Goal: Task Accomplishment & Management: Manage account settings

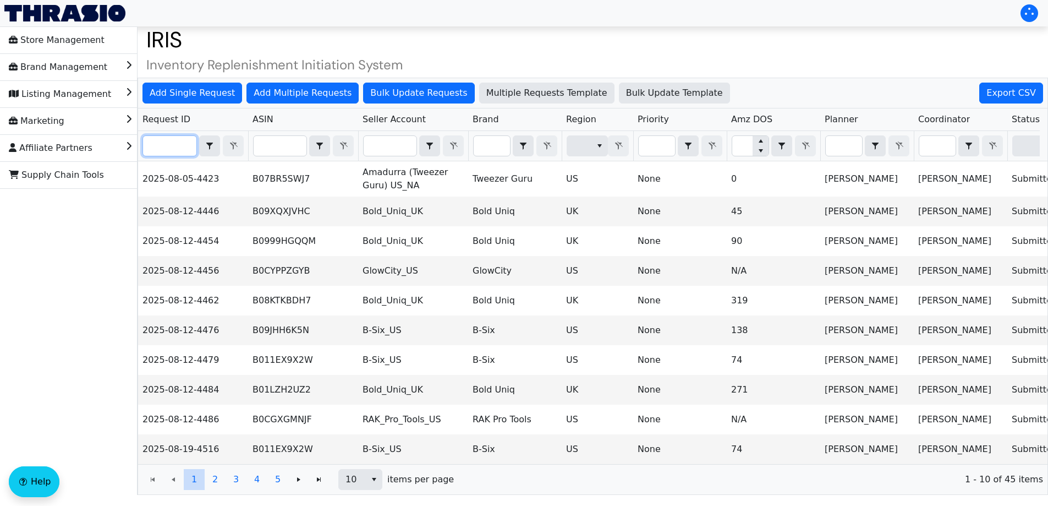
click at [174, 141] on input "Filter" at bounding box center [169, 146] width 53 height 20
paste input "2025-08-26-4580"
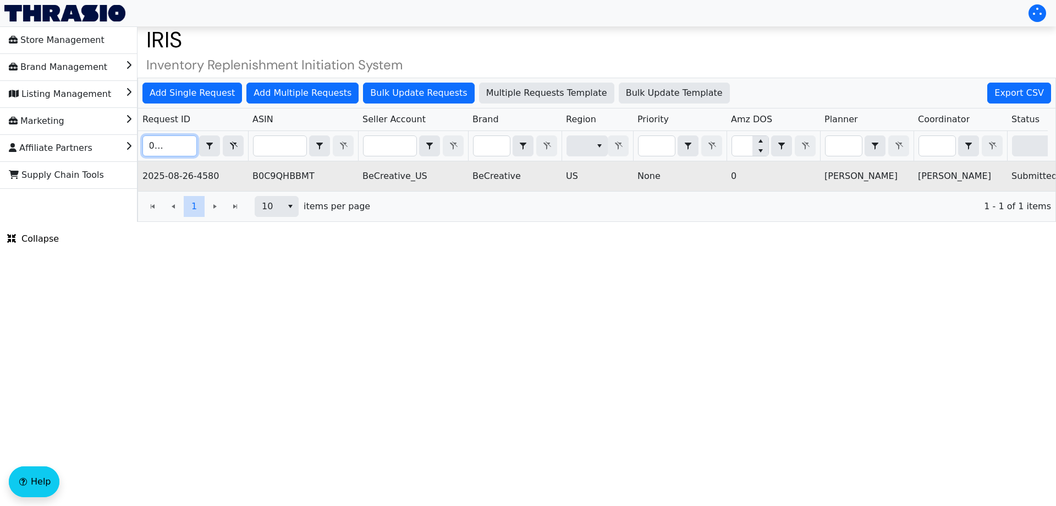
scroll to position [0, 443]
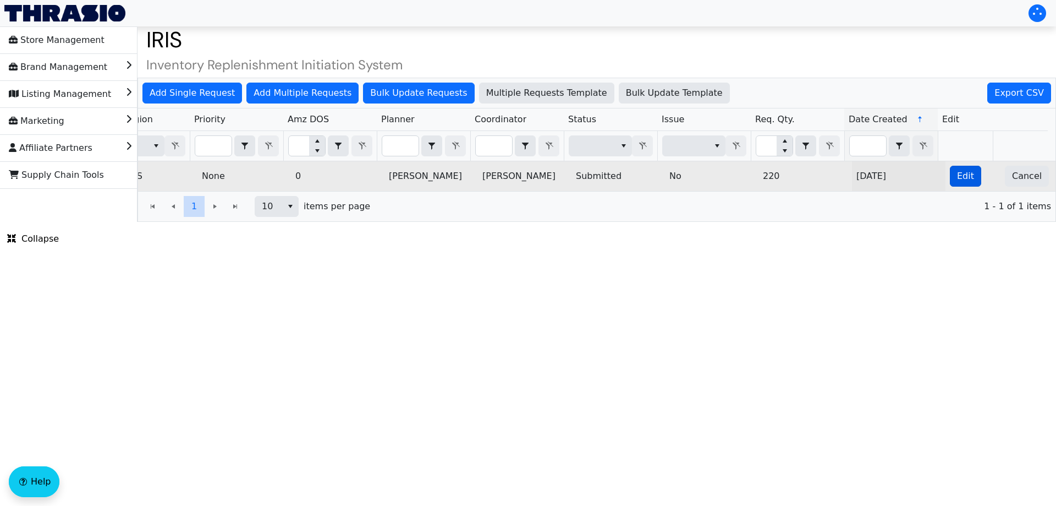
type input "2025-08-26-4580"
click at [957, 180] on span "Edit" at bounding box center [965, 175] width 17 height 13
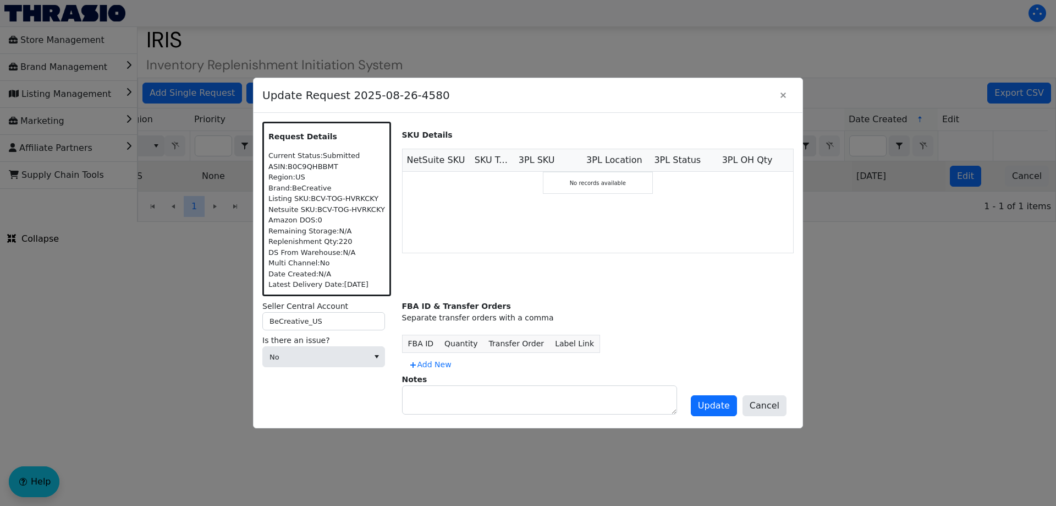
scroll to position [0, 0]
click at [349, 353] on span "No" at bounding box center [316, 357] width 92 height 11
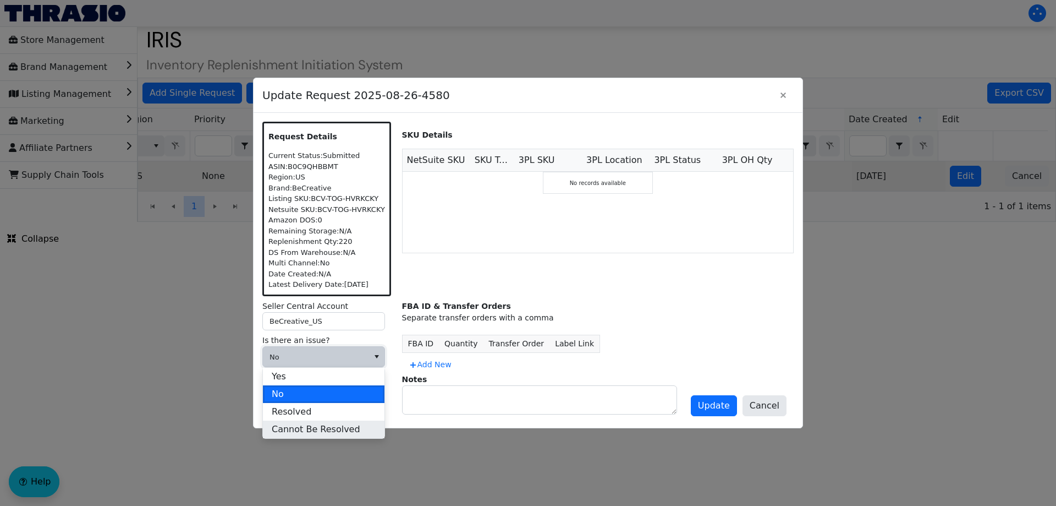
click at [339, 424] on span "Cannot Be Resolved" at bounding box center [316, 429] width 89 height 13
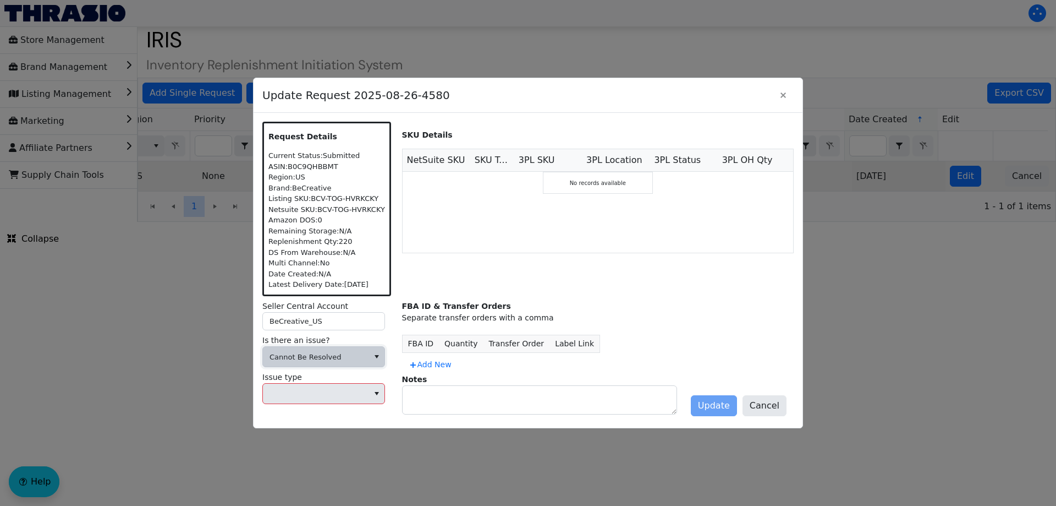
click at [317, 380] on label "Issue type" at bounding box center [327, 377] width 131 height 12
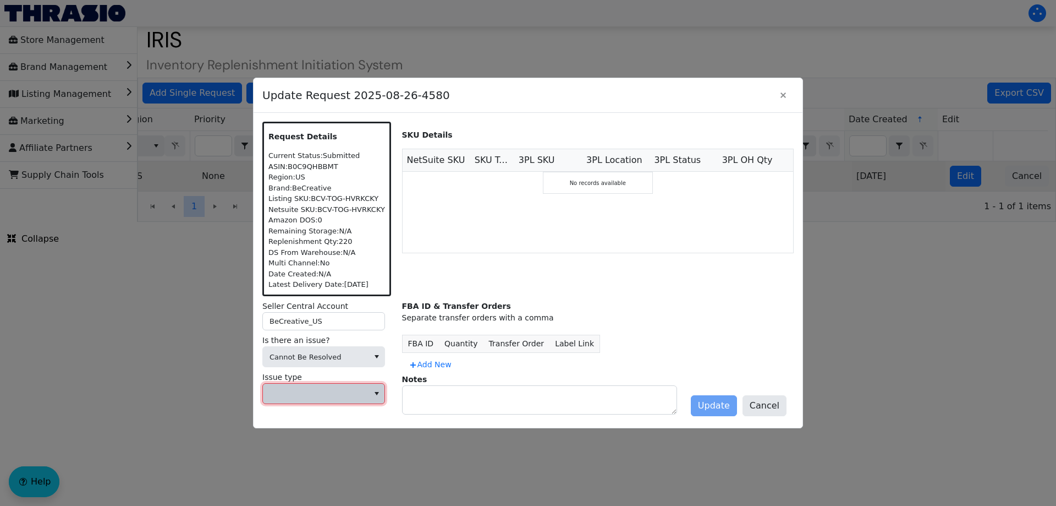
click at [311, 388] on span at bounding box center [316, 393] width 92 height 11
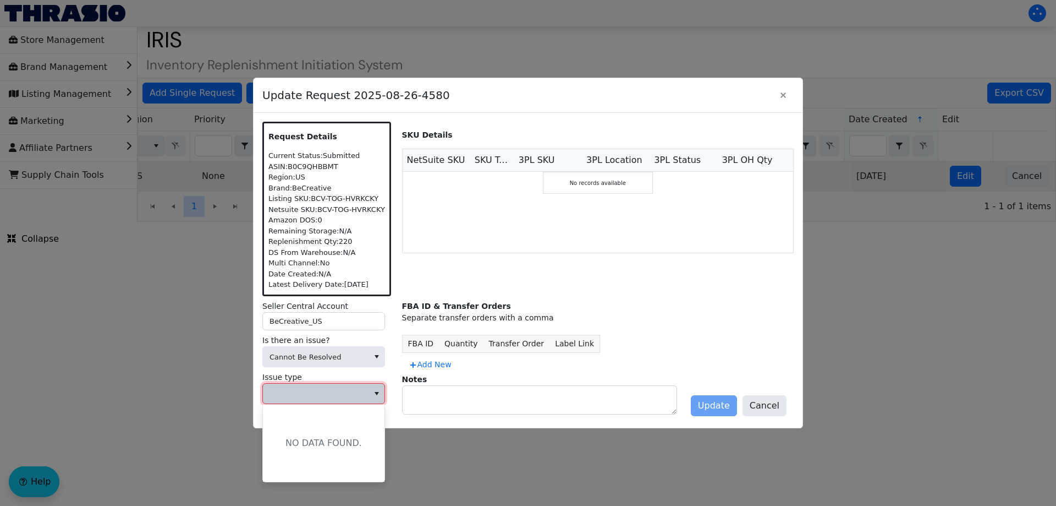
click at [311, 388] on span at bounding box center [316, 393] width 92 height 11
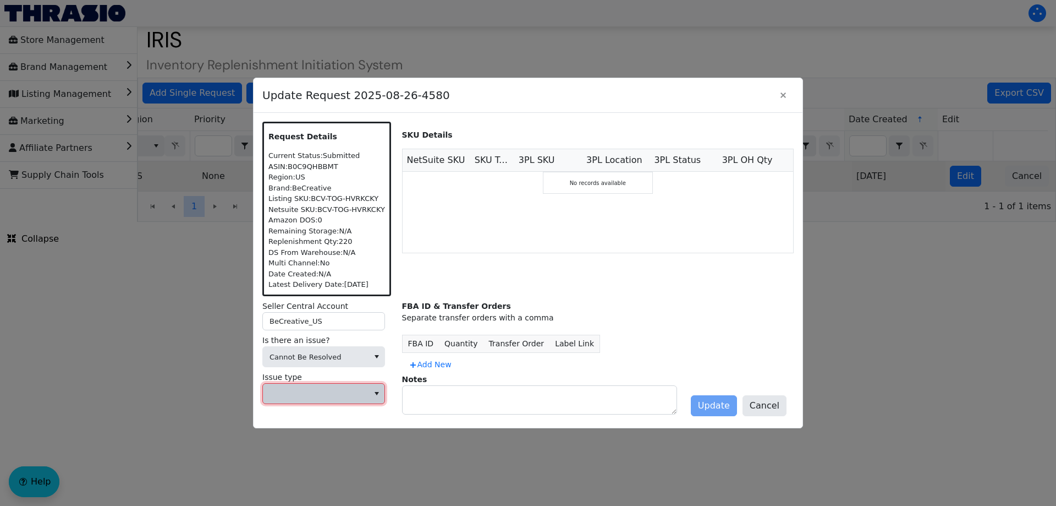
click at [360, 401] on span at bounding box center [316, 393] width 106 height 20
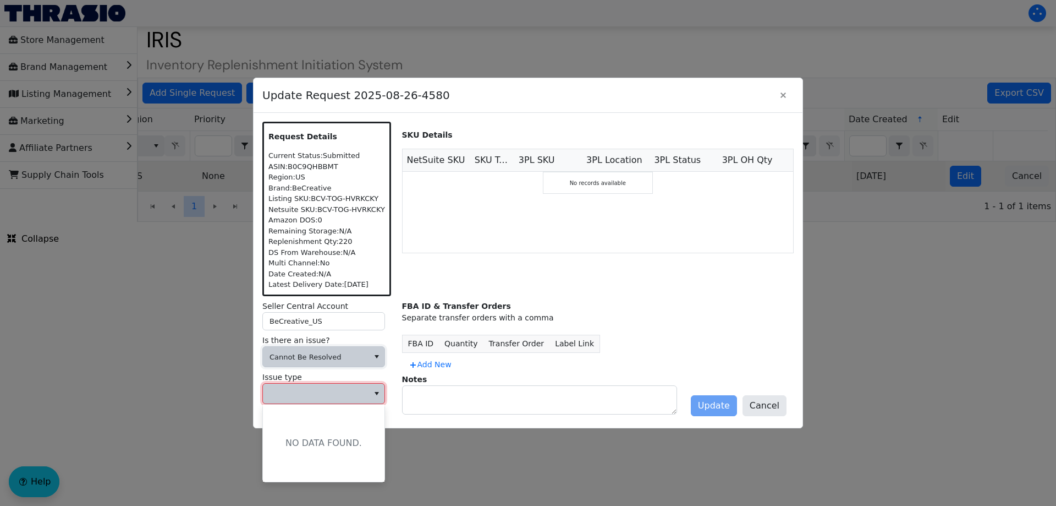
click at [376, 351] on span "select" at bounding box center [376, 356] width 9 height 13
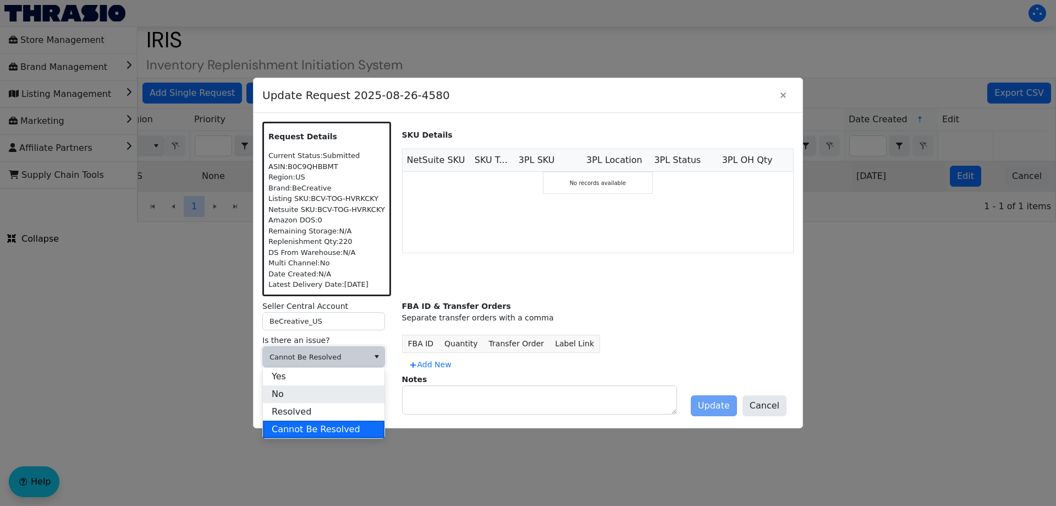
click at [336, 396] on li "No" at bounding box center [324, 394] width 122 height 18
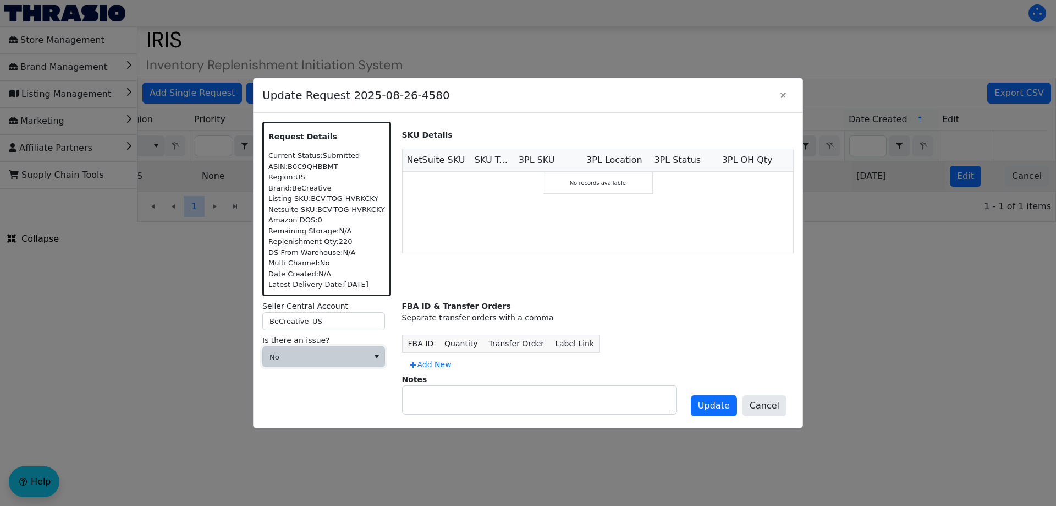
click at [337, 387] on div "Seller Central Account BeCreative_US Is there an issue? No" at bounding box center [327, 359] width 131 height 118
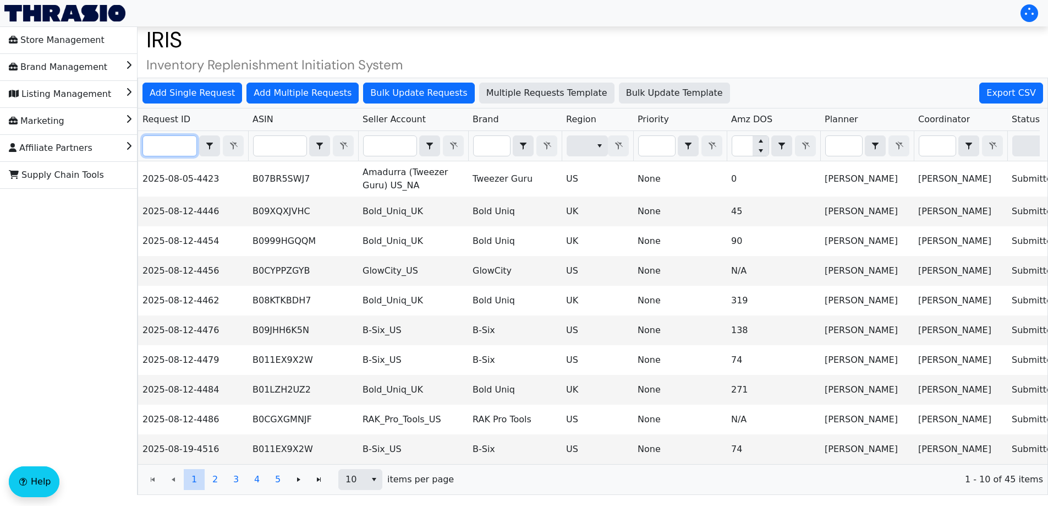
click at [165, 146] on input "Filter" at bounding box center [169, 146] width 53 height 20
paste input "2025-08-26-4580"
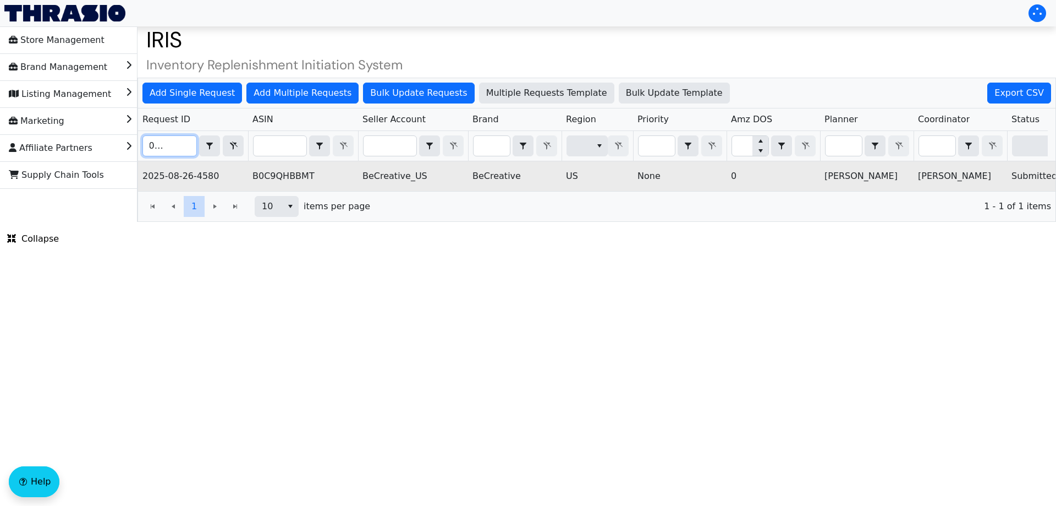
scroll to position [0, 443]
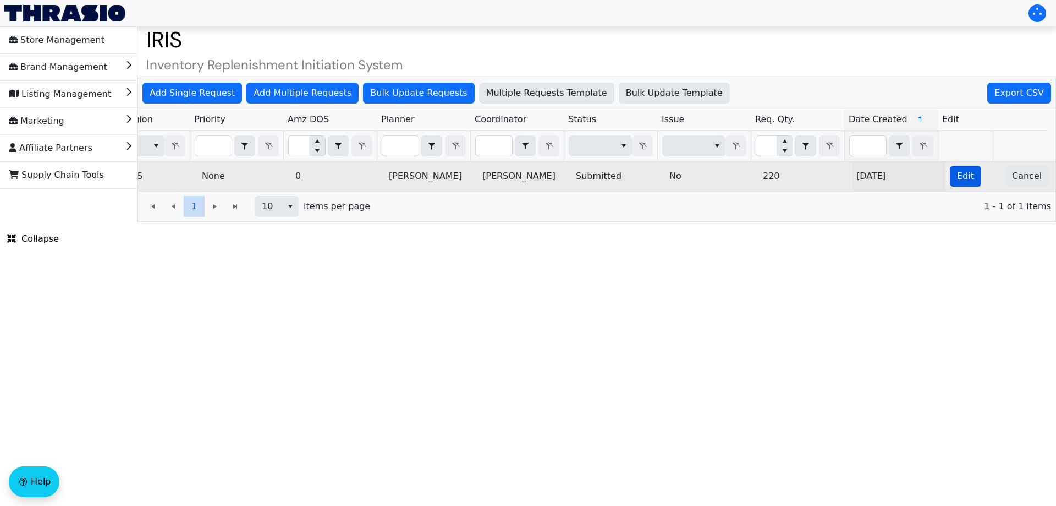
type input "2025-08-26-4580"
click at [957, 178] on span "Edit" at bounding box center [965, 175] width 17 height 13
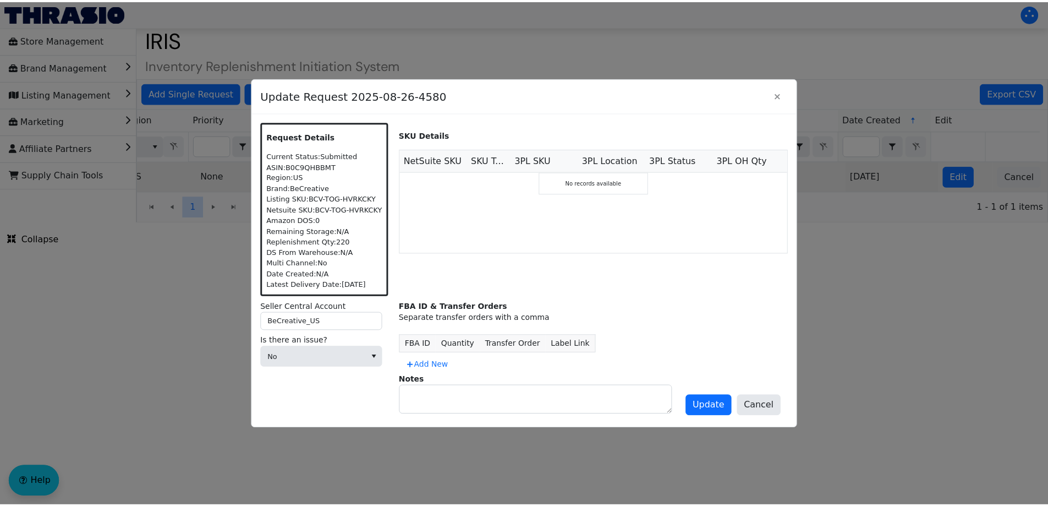
scroll to position [0, 0]
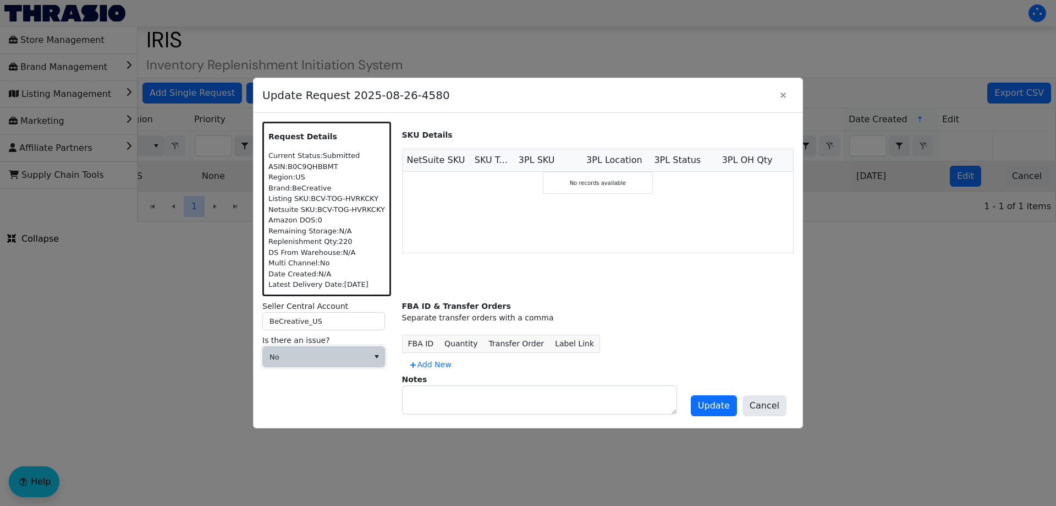
click at [334, 367] on span "No" at bounding box center [323, 356] width 123 height 21
click at [311, 430] on span "Cannot Be Resolved" at bounding box center [316, 429] width 89 height 13
click at [316, 398] on span at bounding box center [316, 393] width 92 height 11
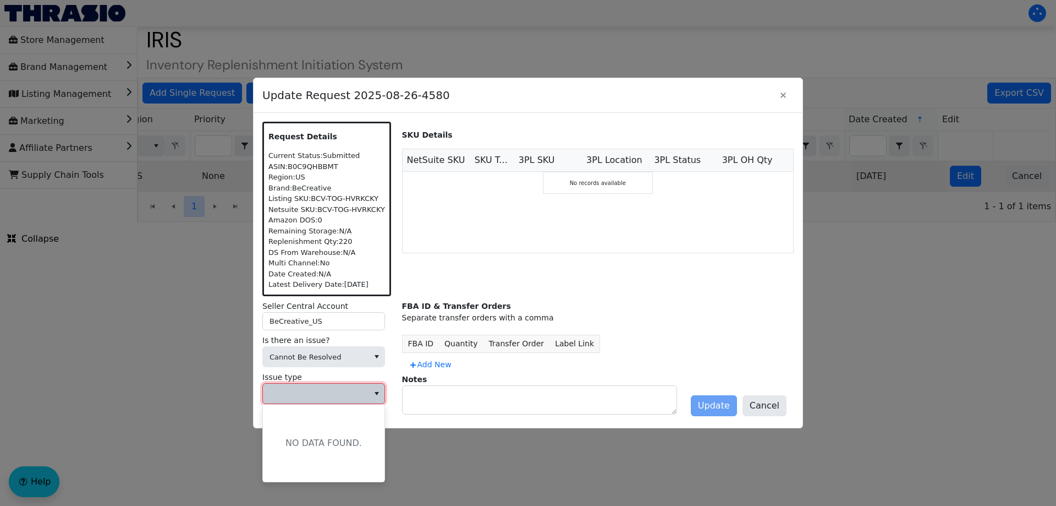
click at [311, 442] on div "NO DATA FOUND." at bounding box center [324, 442] width 76 height 13
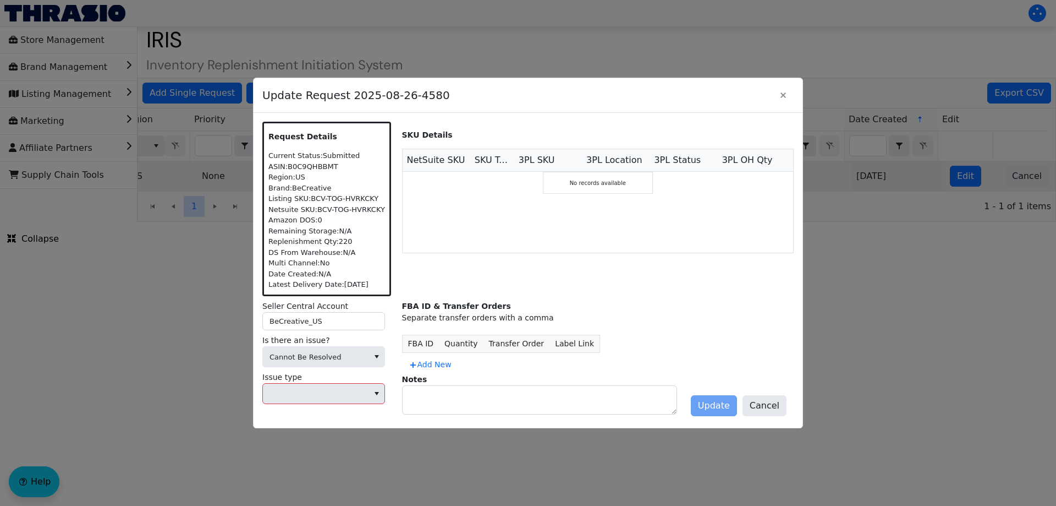
click at [311, 442] on div at bounding box center [528, 253] width 1056 height 506
click at [475, 403] on textarea at bounding box center [540, 400] width 274 height 28
paste textarea "2025-08-26-4580"
type textarea "2025-08-26-4580"
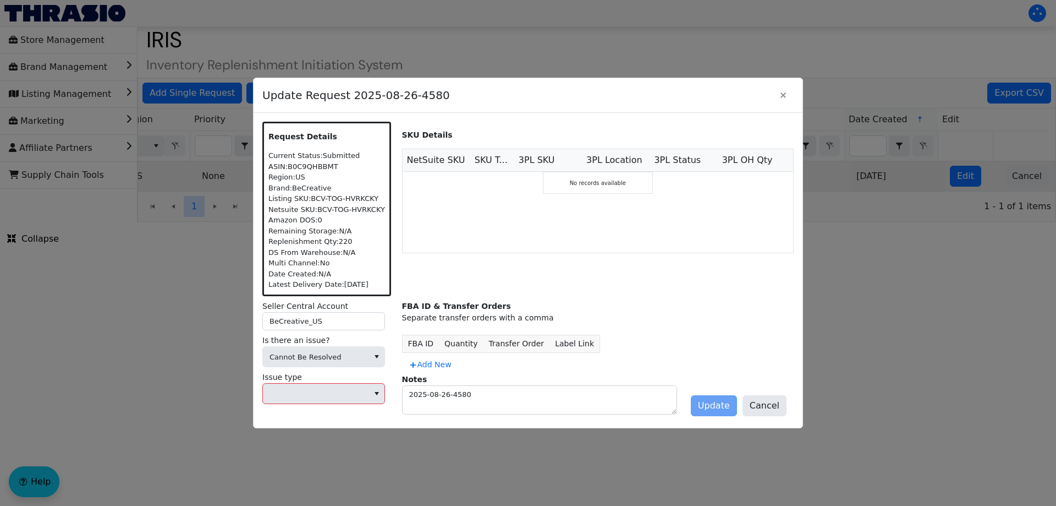
click at [338, 377] on label "Issue type" at bounding box center [327, 377] width 131 height 12
click at [326, 349] on span "Cannot Be Resolved" at bounding box center [316, 357] width 106 height 20
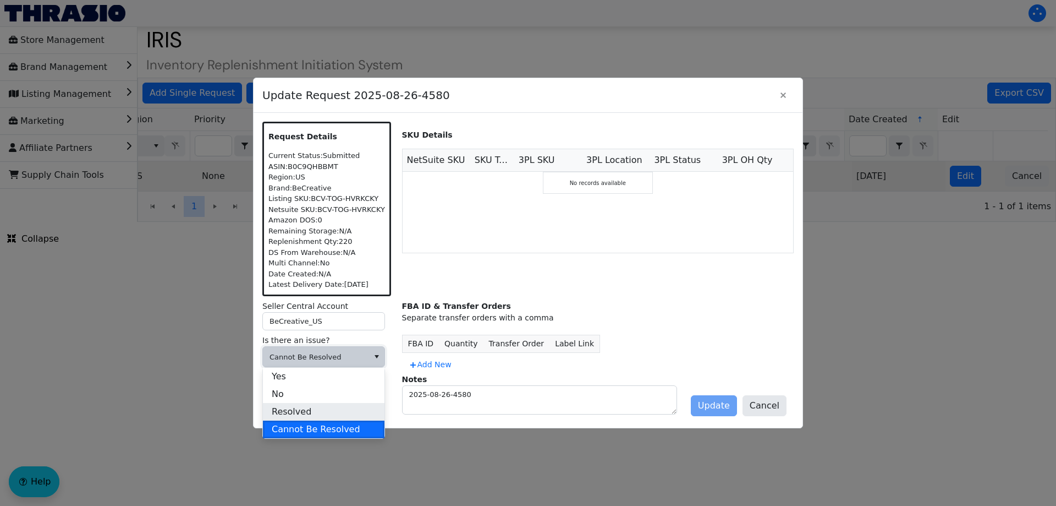
click at [306, 413] on li "Resolved" at bounding box center [324, 412] width 122 height 18
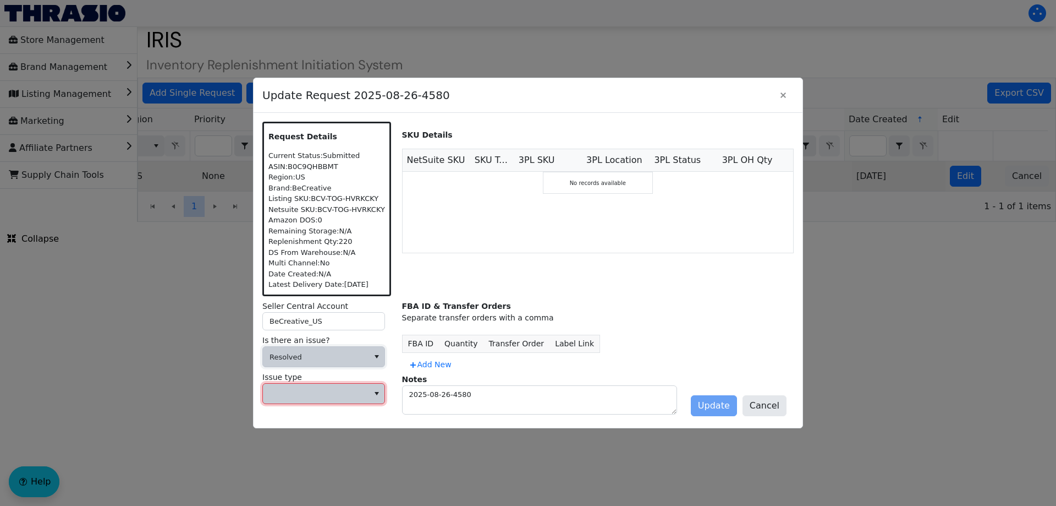
click at [293, 385] on span at bounding box center [316, 393] width 106 height 20
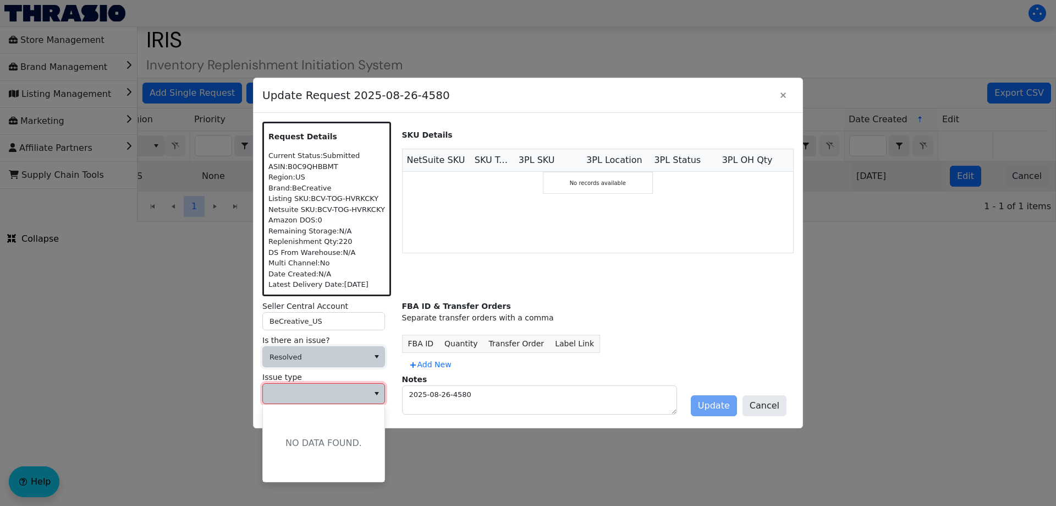
click at [301, 355] on span "Resolved" at bounding box center [316, 357] width 92 height 11
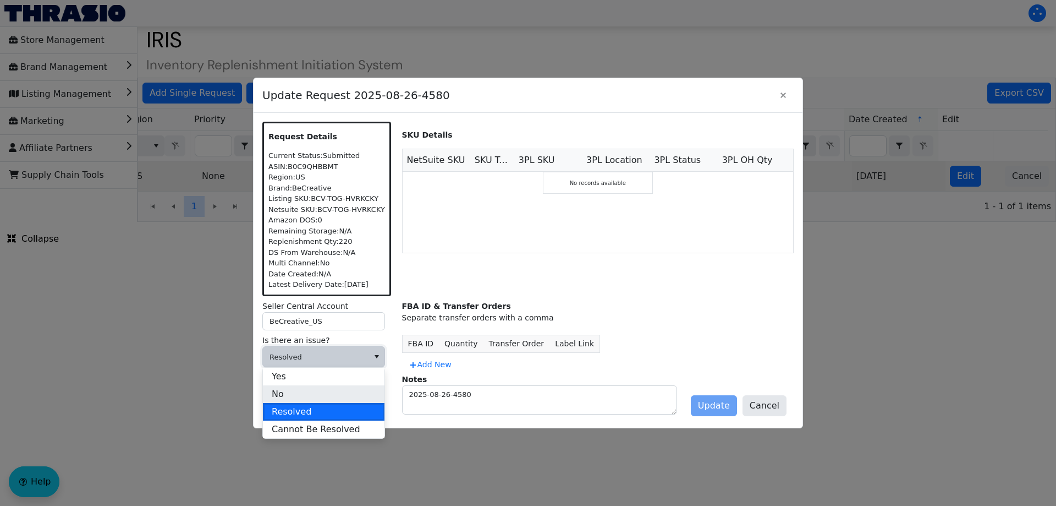
click at [296, 397] on li "No" at bounding box center [324, 394] width 122 height 18
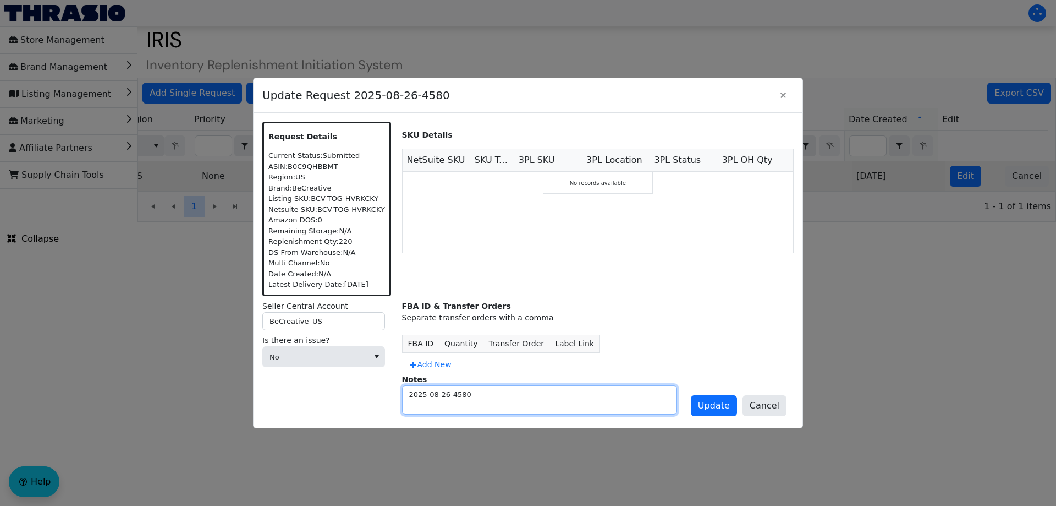
click at [436, 392] on textarea "2025-08-26-4580" at bounding box center [540, 400] width 274 height 28
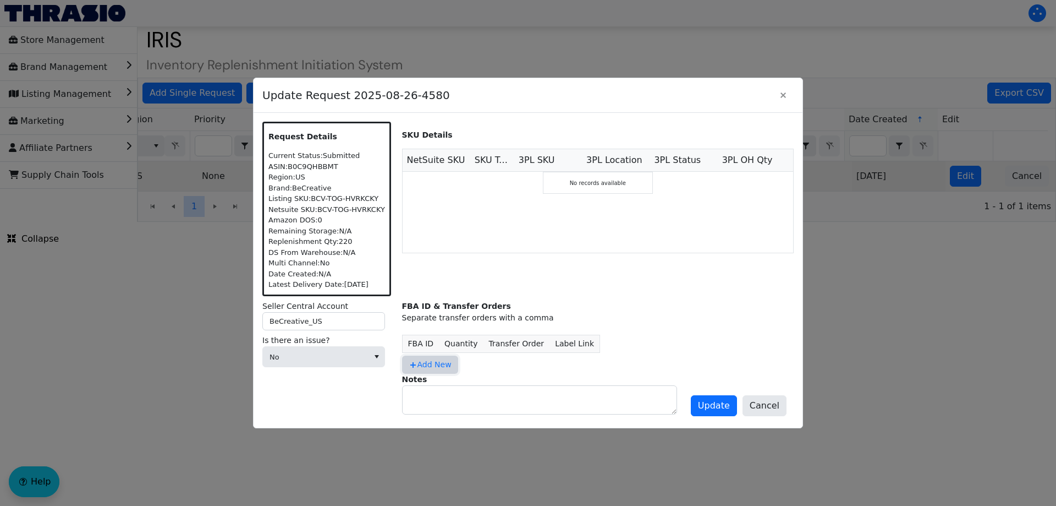
click at [424, 363] on span "Add New" at bounding box center [430, 365] width 43 height 12
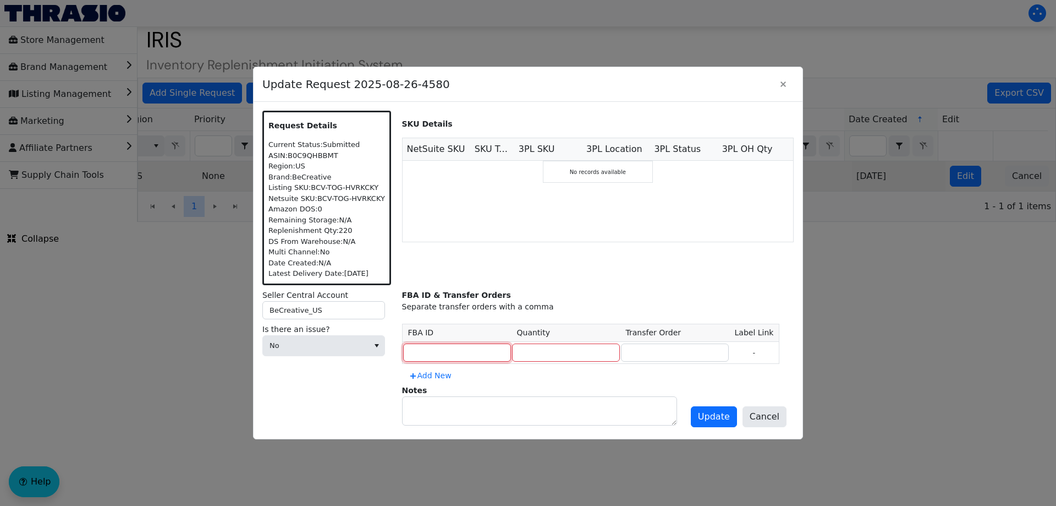
click at [441, 345] on input at bounding box center [457, 352] width 108 height 19
click at [317, 345] on span "No" at bounding box center [316, 345] width 92 height 11
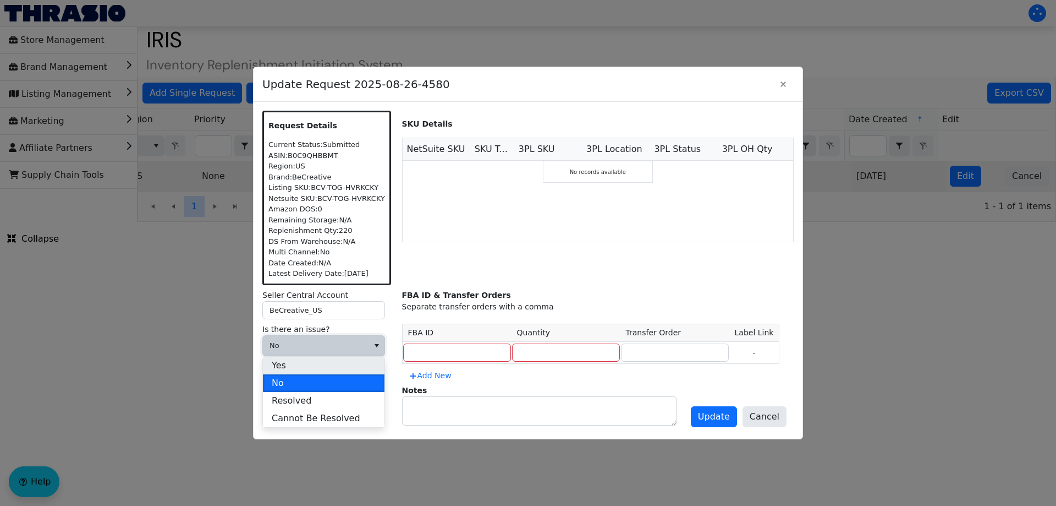
click at [311, 364] on li "Yes" at bounding box center [324, 366] width 122 height 18
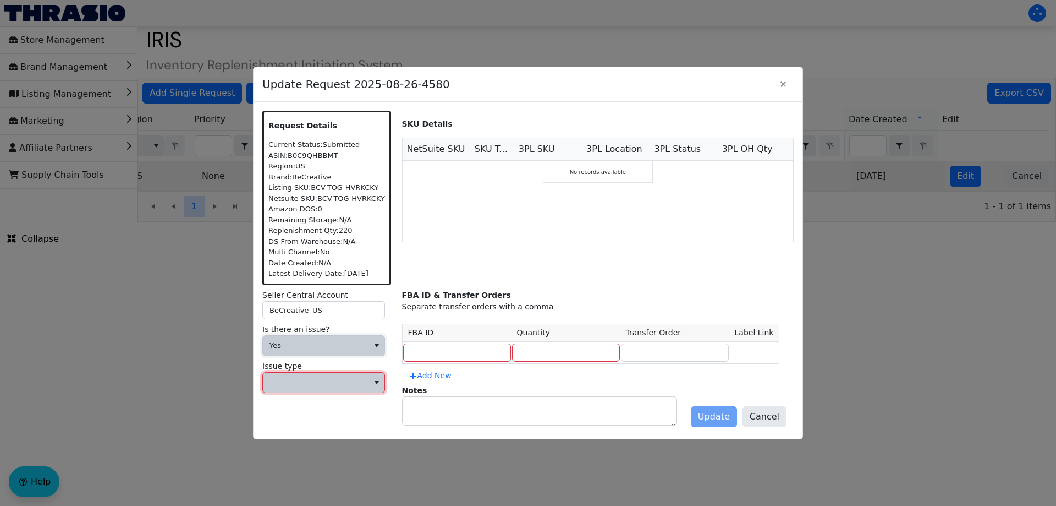
click at [311, 380] on span at bounding box center [316, 382] width 92 height 11
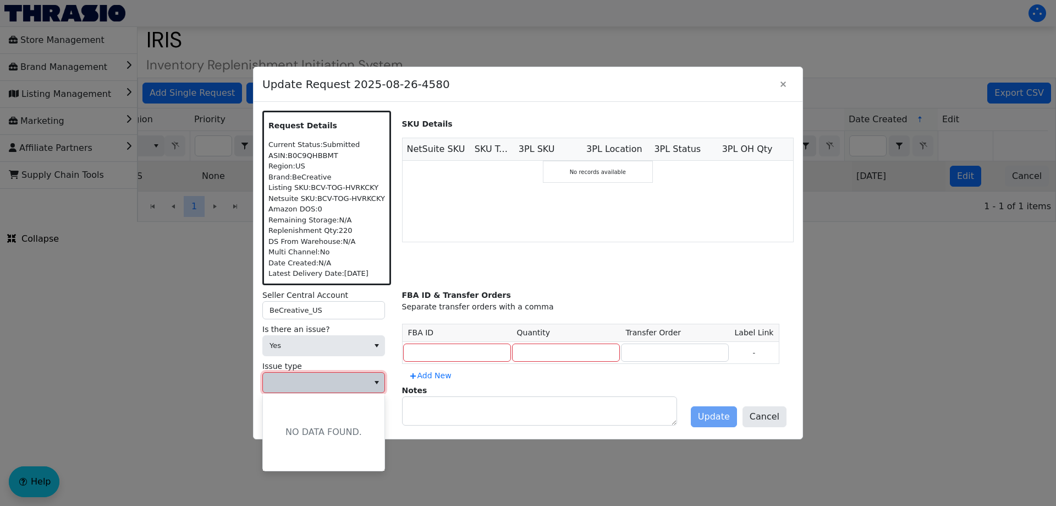
click at [305, 440] on div "NO DATA FOUND." at bounding box center [324, 431] width 122 height 77
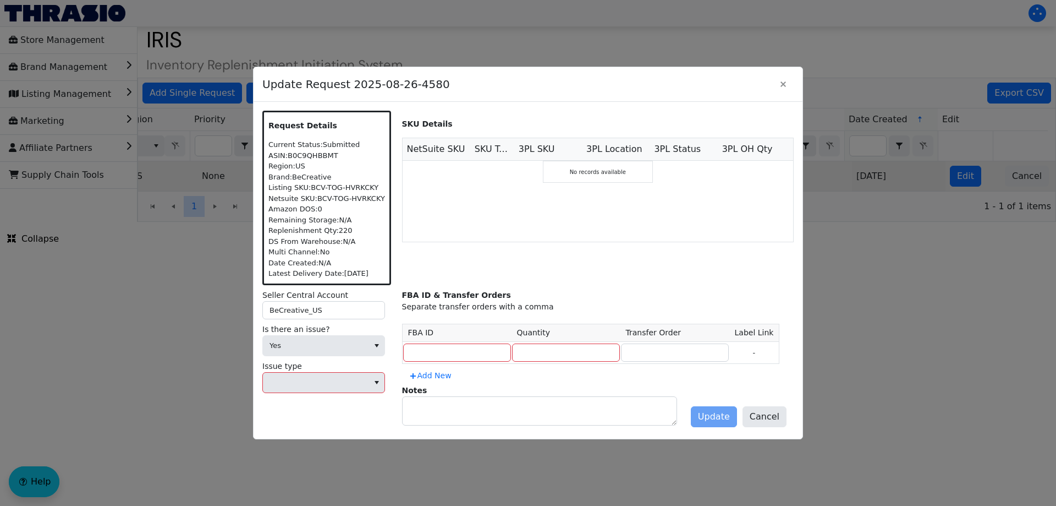
click at [305, 440] on div at bounding box center [528, 253] width 1056 height 506
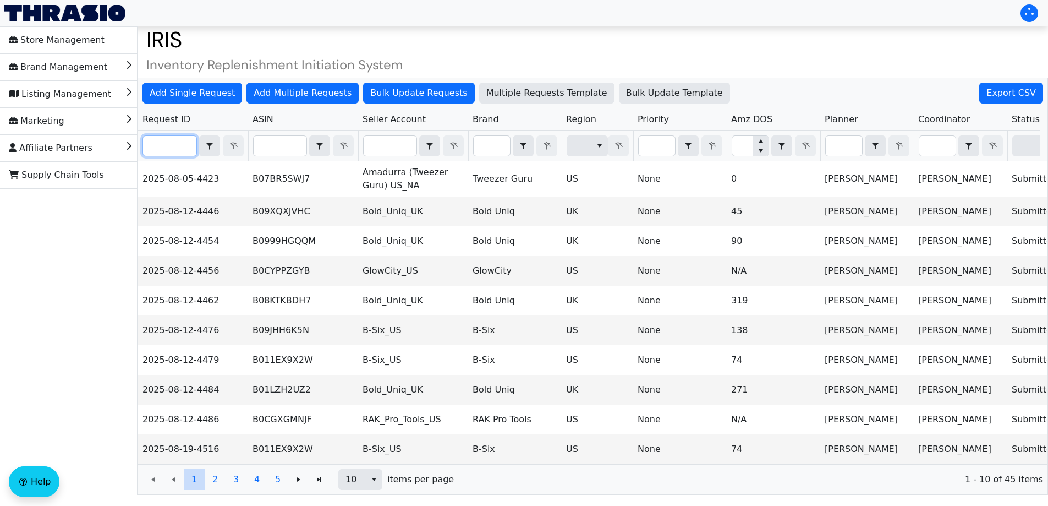
click at [165, 151] on input "Filter" at bounding box center [169, 146] width 53 height 20
paste input "2025-08-26-4580"
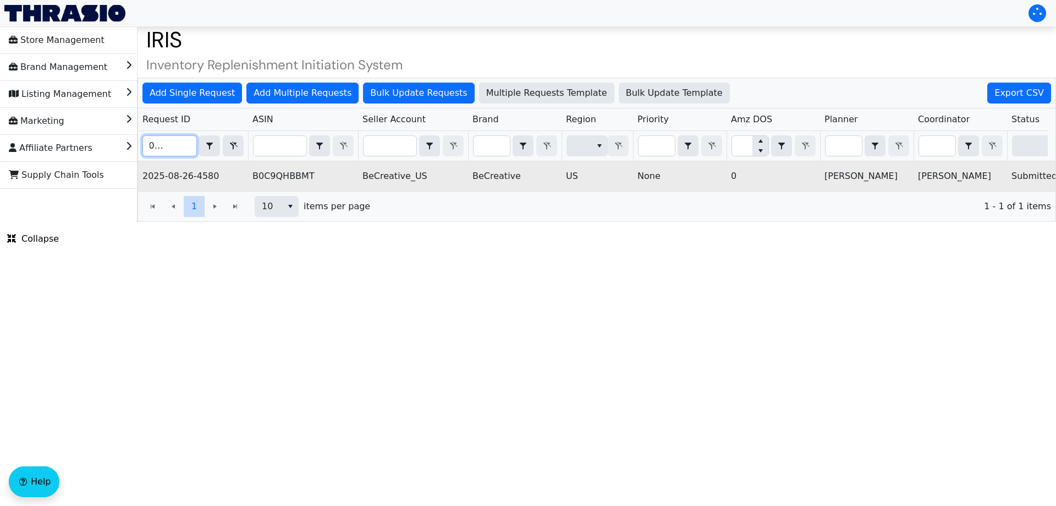
scroll to position [0, 443]
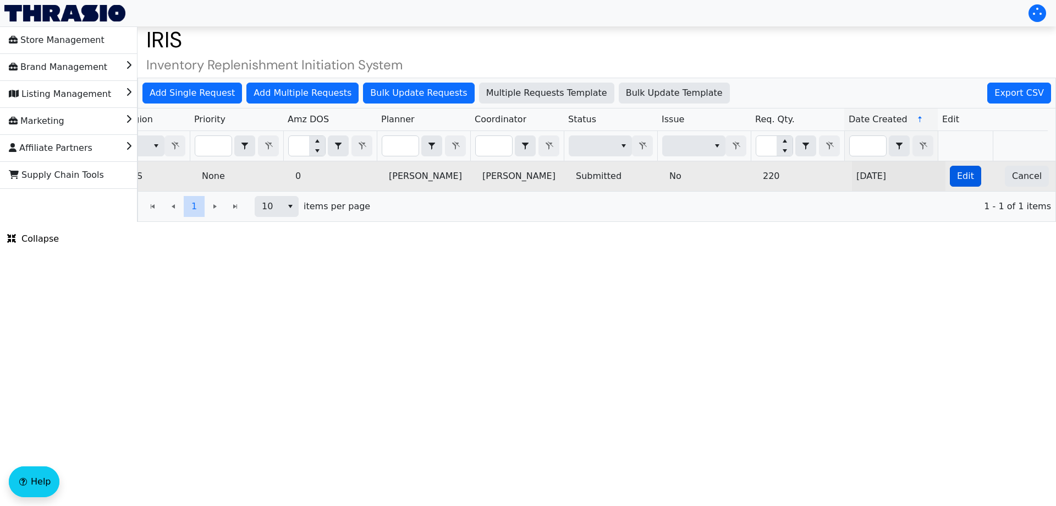
type input "2025-08-26-4580"
click at [957, 177] on span "Edit" at bounding box center [965, 175] width 17 height 13
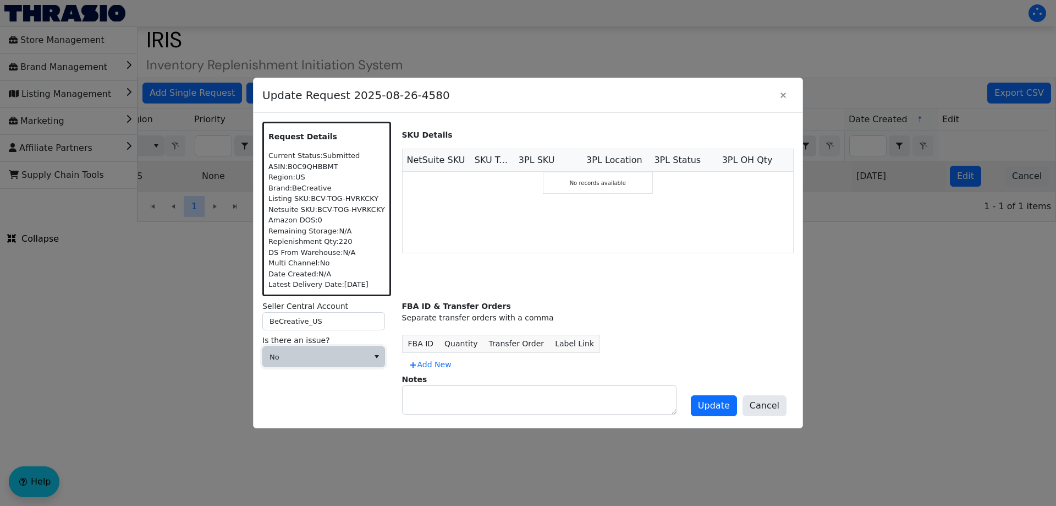
click at [316, 356] on span "No" at bounding box center [316, 357] width 92 height 11
click at [292, 429] on span "Cannot Be Resolved" at bounding box center [316, 429] width 89 height 13
click at [284, 388] on span at bounding box center [316, 393] width 92 height 11
click at [305, 357] on span "Cannot Be Resolved" at bounding box center [316, 357] width 92 height 11
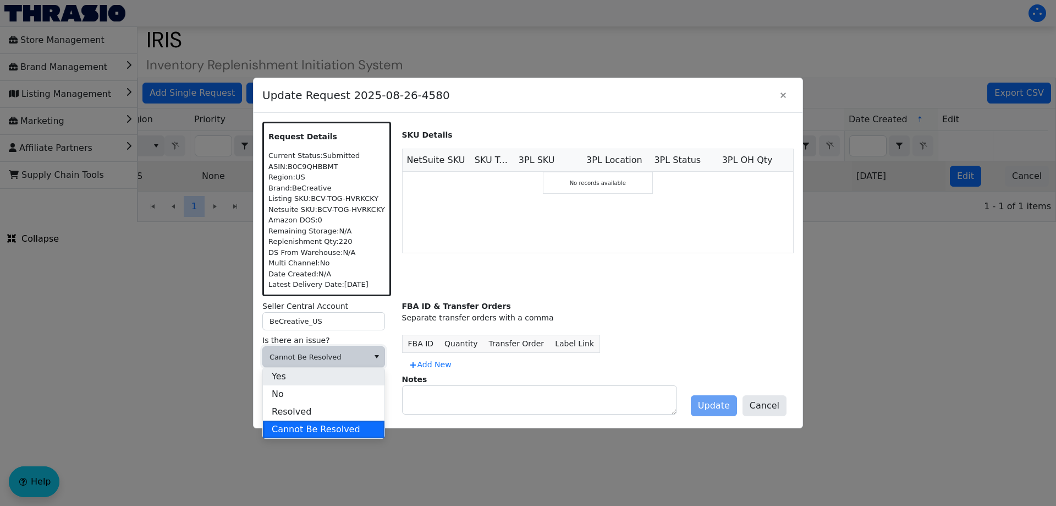
click at [321, 376] on li "Yes" at bounding box center [324, 377] width 122 height 18
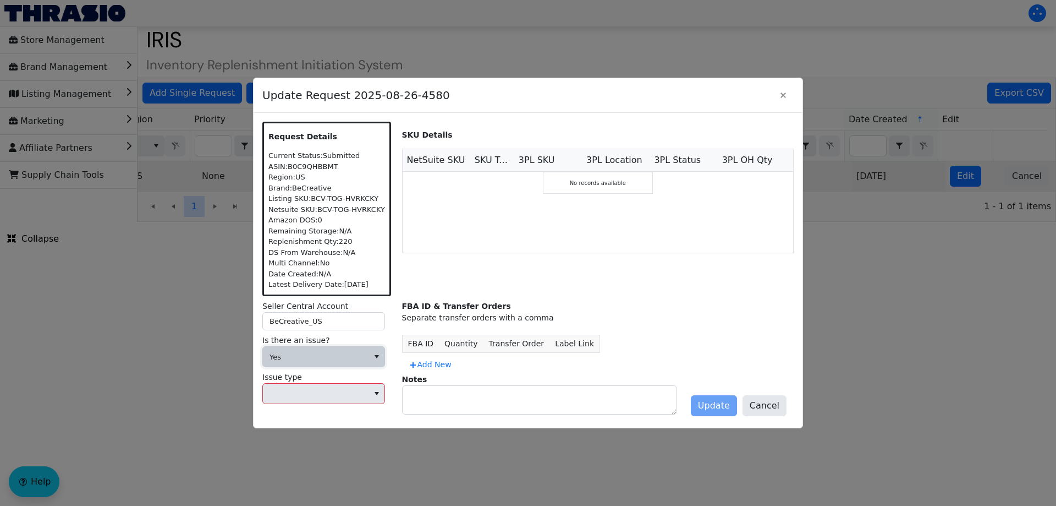
click at [315, 352] on span "Yes" at bounding box center [316, 357] width 92 height 11
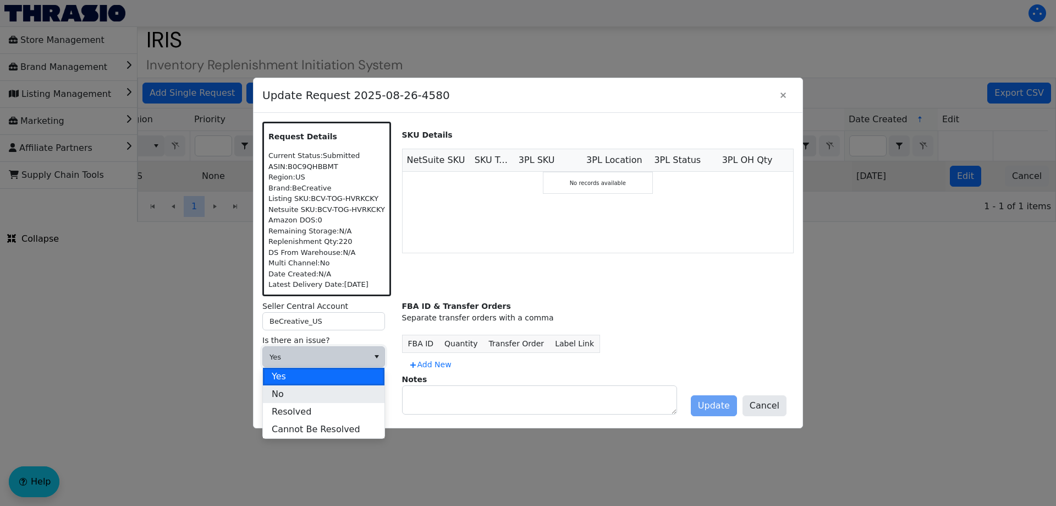
click at [310, 393] on li "No" at bounding box center [324, 394] width 122 height 18
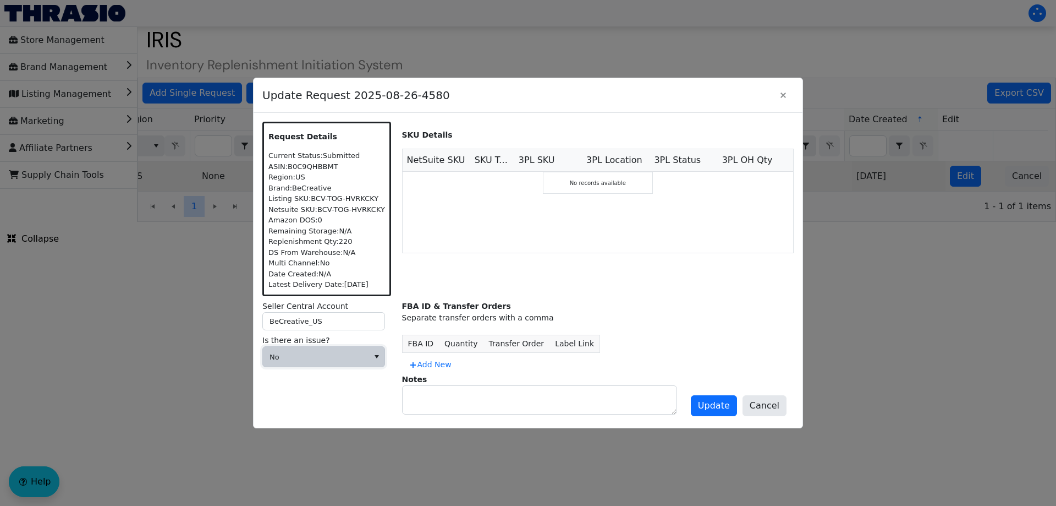
click at [465, 414] on div "FBA ID & Transfer Orders Separate transfer orders with a comma FBA ID Quantity …" at bounding box center [598, 359] width 392 height 118
click at [440, 370] on button "Add New" at bounding box center [430, 364] width 56 height 18
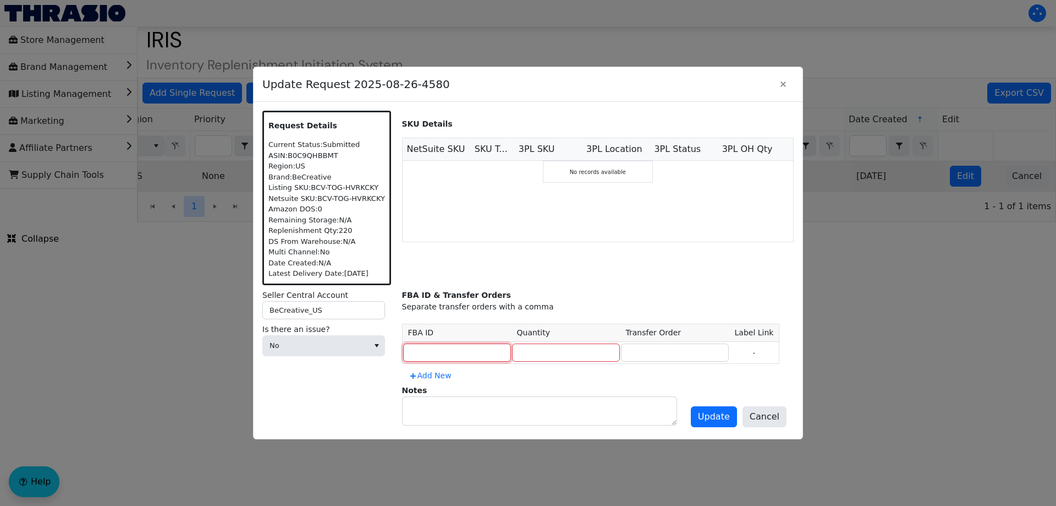
click at [440, 348] on input at bounding box center [457, 352] width 108 height 19
type input "DIVEST"
click at [523, 350] on input "number" at bounding box center [566, 352] width 108 height 19
type input "0"
type input "I"
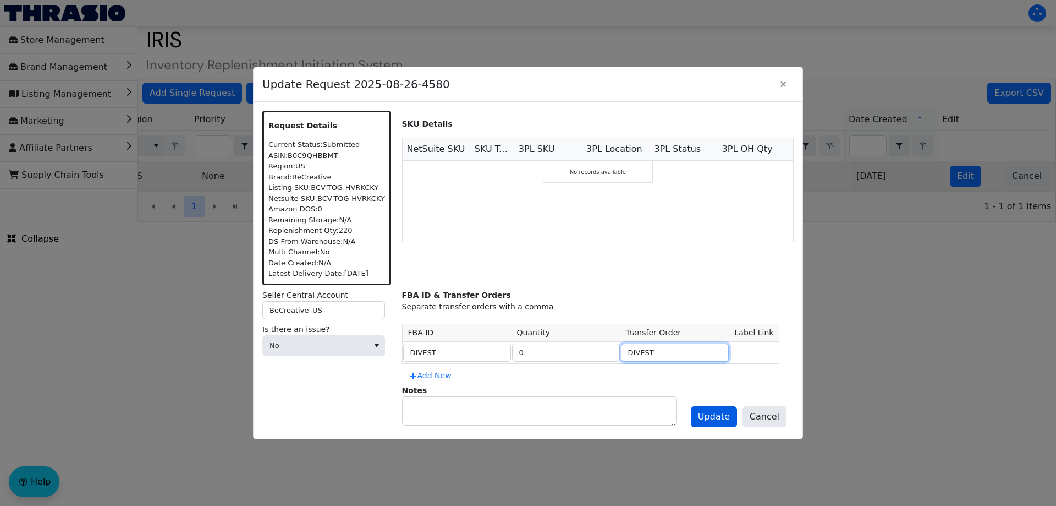
type input "DIVEST"
click at [708, 420] on span "Update" at bounding box center [714, 416] width 32 height 13
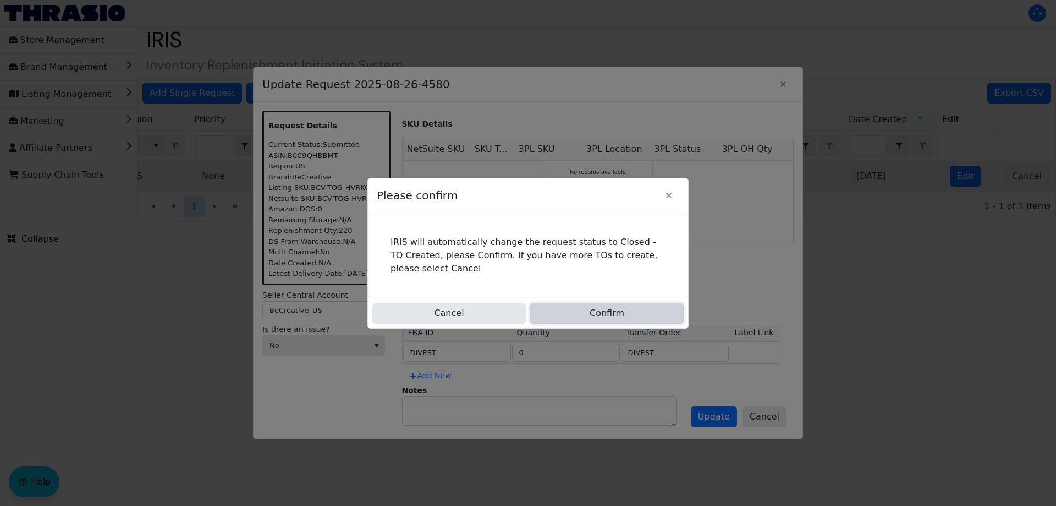
click at [575, 312] on button "Confirm" at bounding box center [606, 313] width 153 height 21
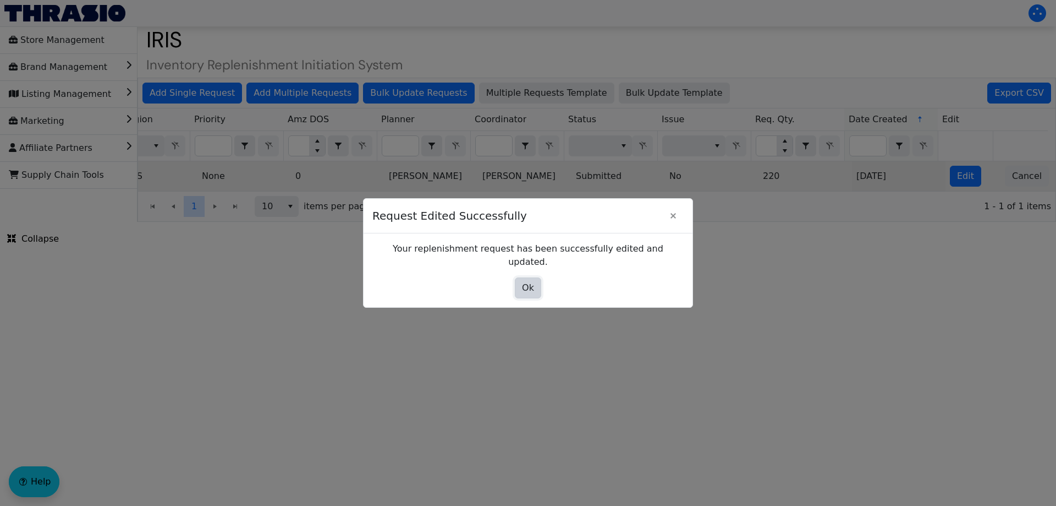
click at [536, 282] on button "Ok" at bounding box center [528, 287] width 26 height 21
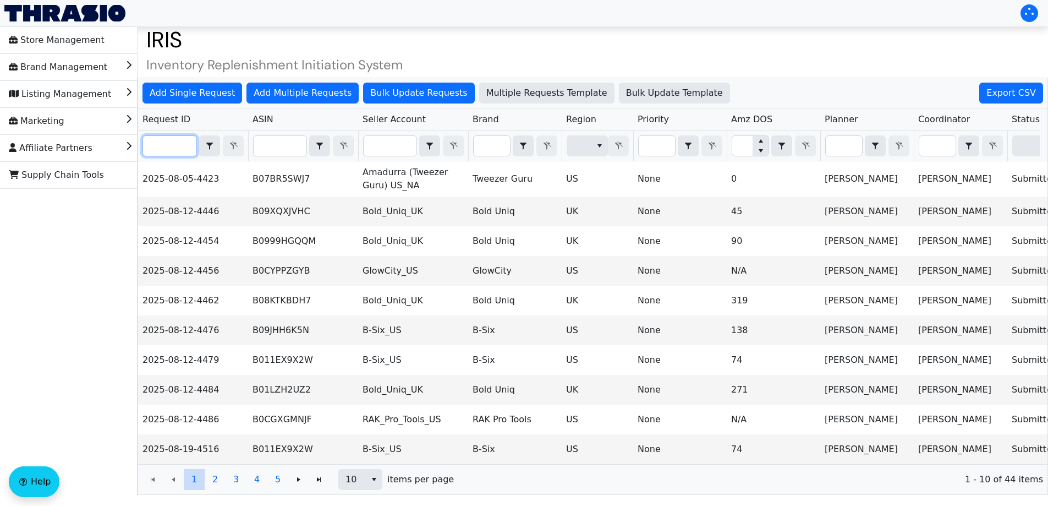
click at [170, 152] on input "Filter" at bounding box center [169, 146] width 53 height 20
paste input "2025-08-19-4518"
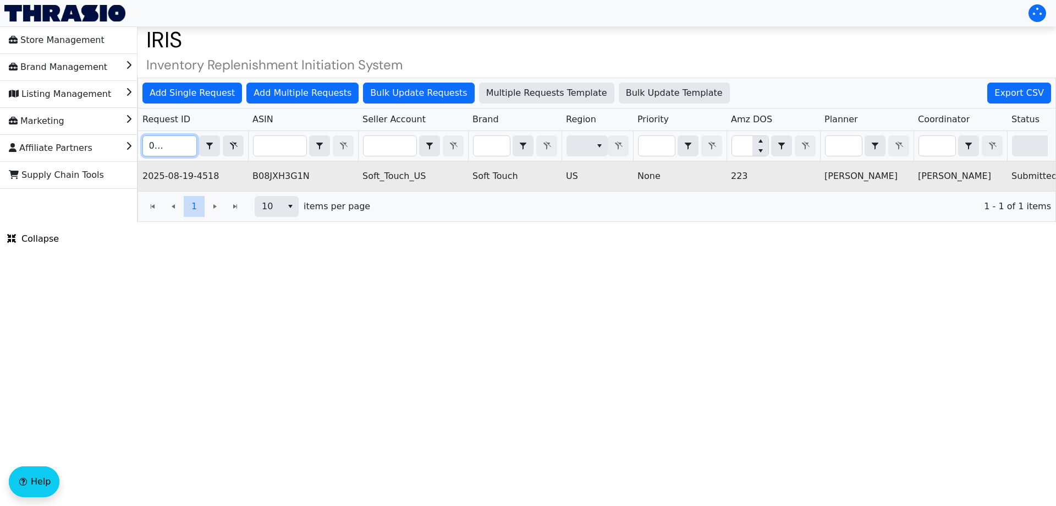
scroll to position [0, 443]
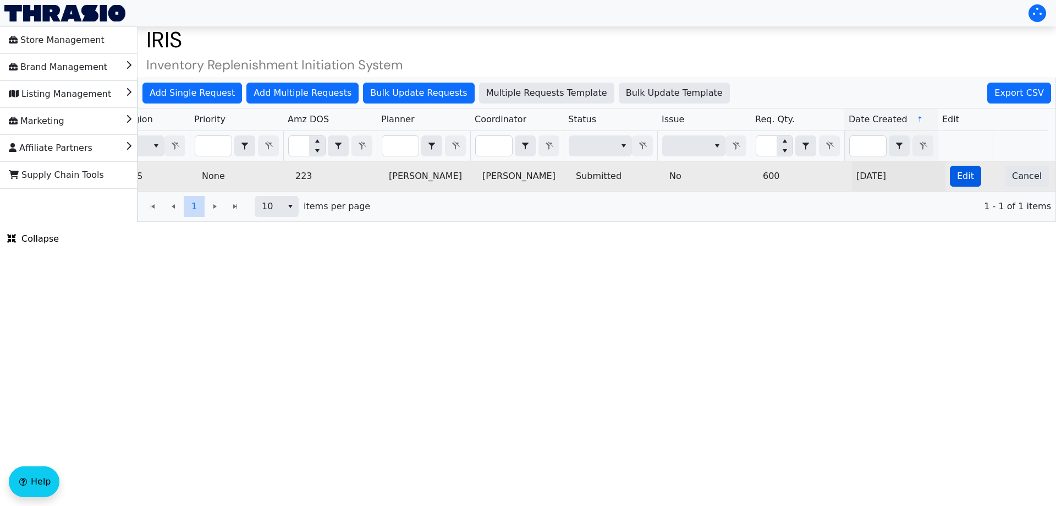
type input "2025-08-19-4518"
click at [967, 170] on button "Edit" at bounding box center [965, 176] width 31 height 21
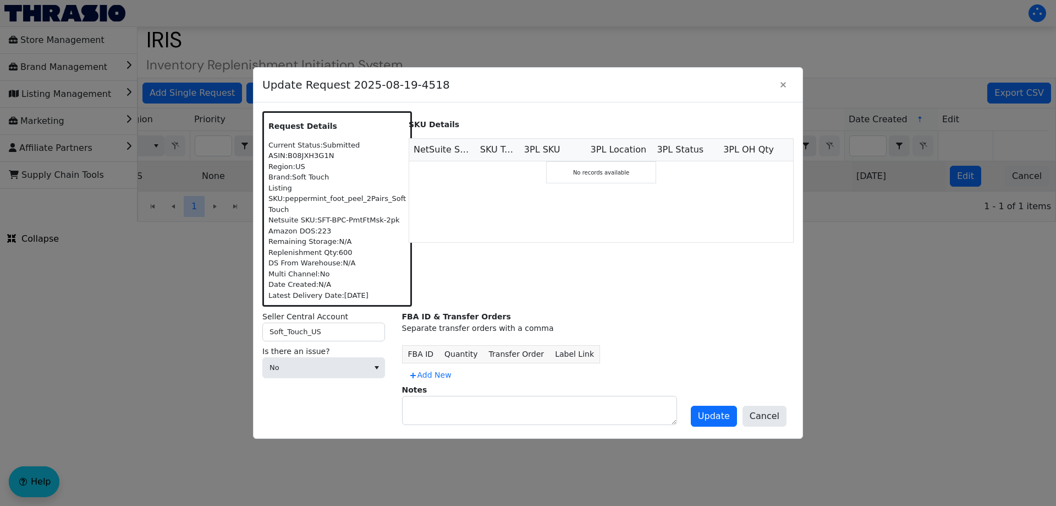
scroll to position [0, 0]
click at [421, 381] on span "Add New" at bounding box center [430, 375] width 43 height 12
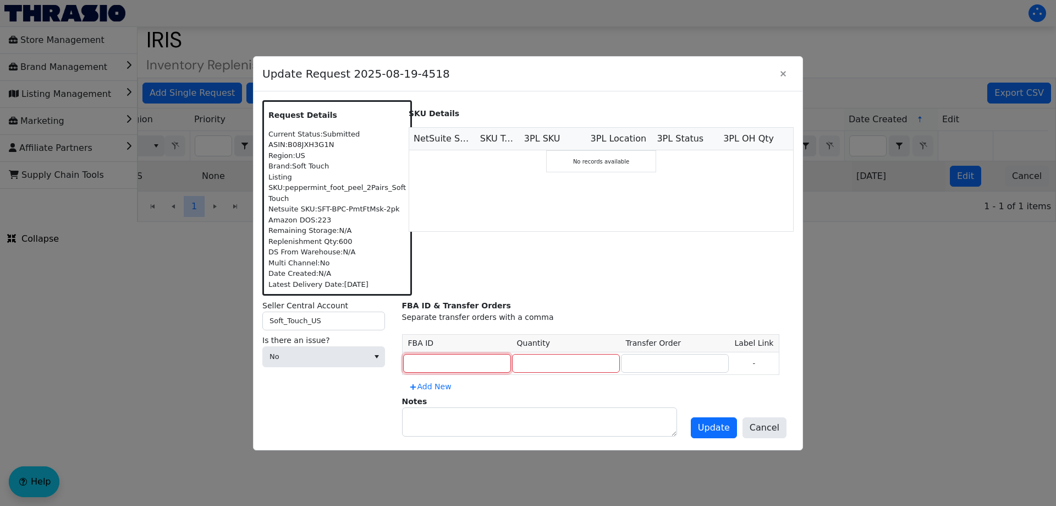
click at [437, 365] on input at bounding box center [457, 363] width 108 height 19
click at [437, 365] on input "0" at bounding box center [457, 363] width 108 height 19
type input "DIVEST"
type input "0"
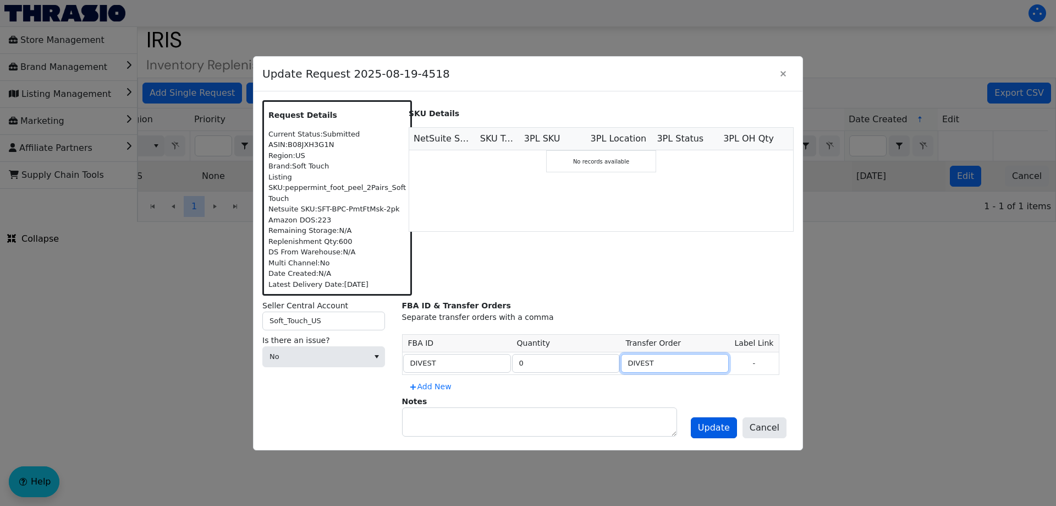
type input "DIVEST"
click at [715, 428] on span "Update" at bounding box center [714, 427] width 32 height 13
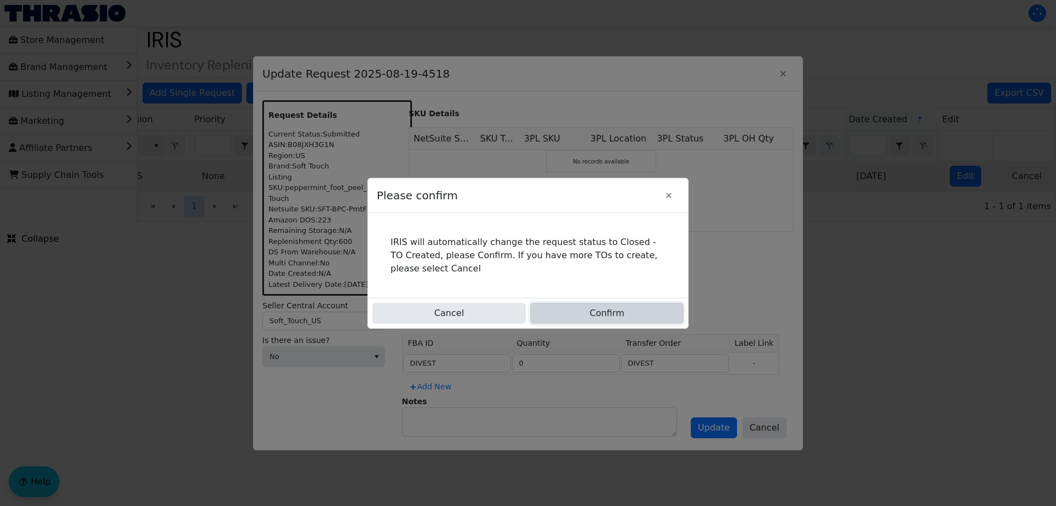
click at [560, 308] on button "Confirm" at bounding box center [606, 313] width 153 height 21
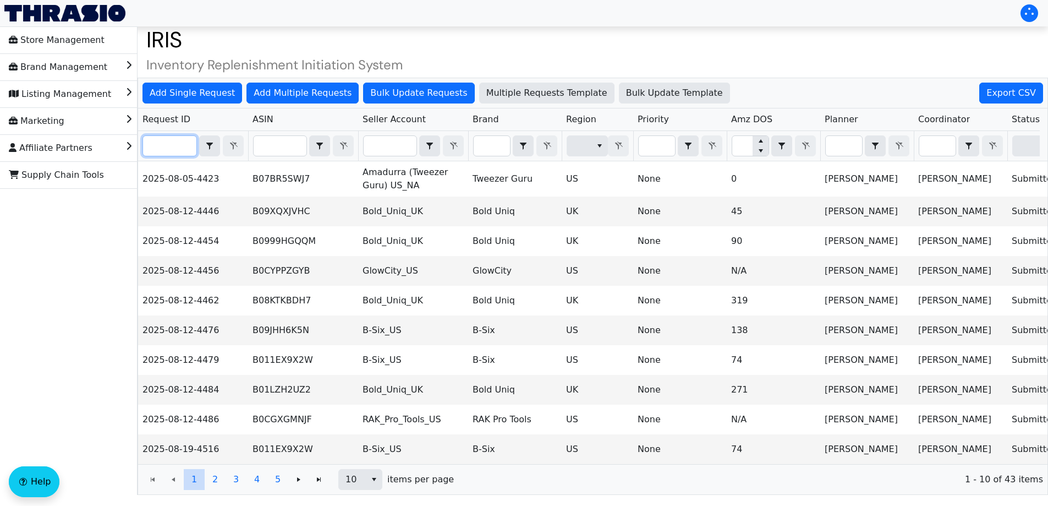
paste input "2025-08-12-4456"
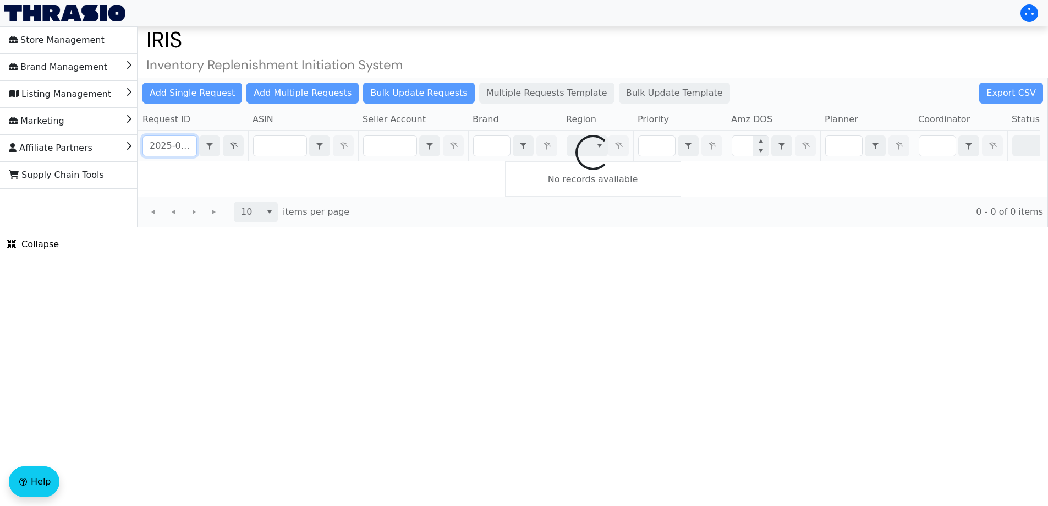
click at [182, 151] on div "Add Single Request Add Multiple Requests Bulk Update Requests Multiple Requests…" at bounding box center [593, 153] width 911 height 150
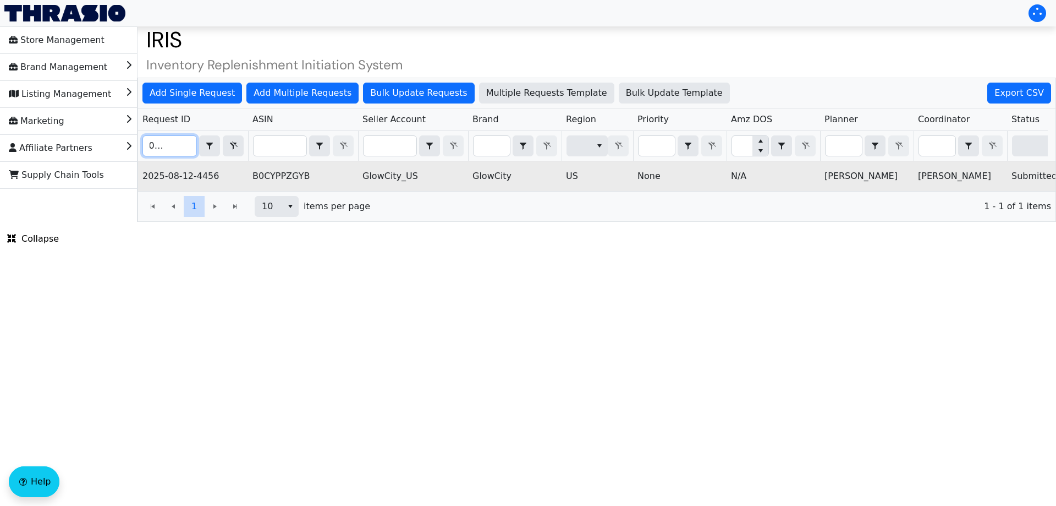
scroll to position [0, 443]
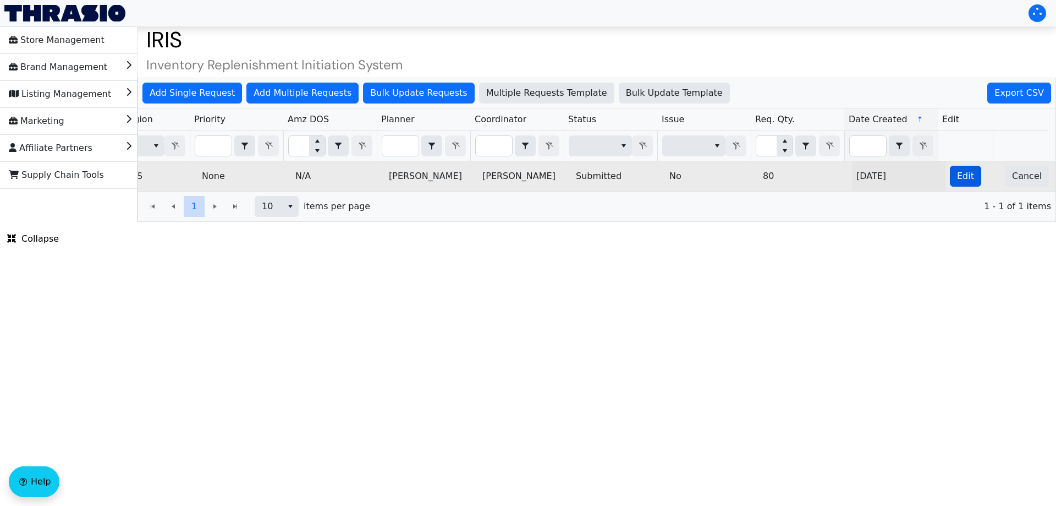
type input "2025-08-12-4456"
click at [961, 177] on span "Edit" at bounding box center [965, 175] width 17 height 13
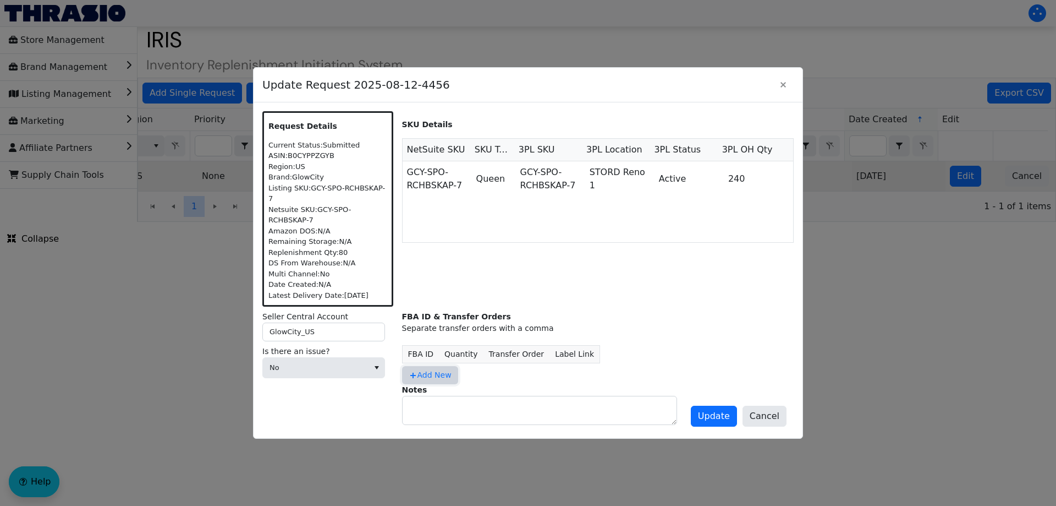
click at [425, 369] on span "Add New" at bounding box center [430, 375] width 43 height 12
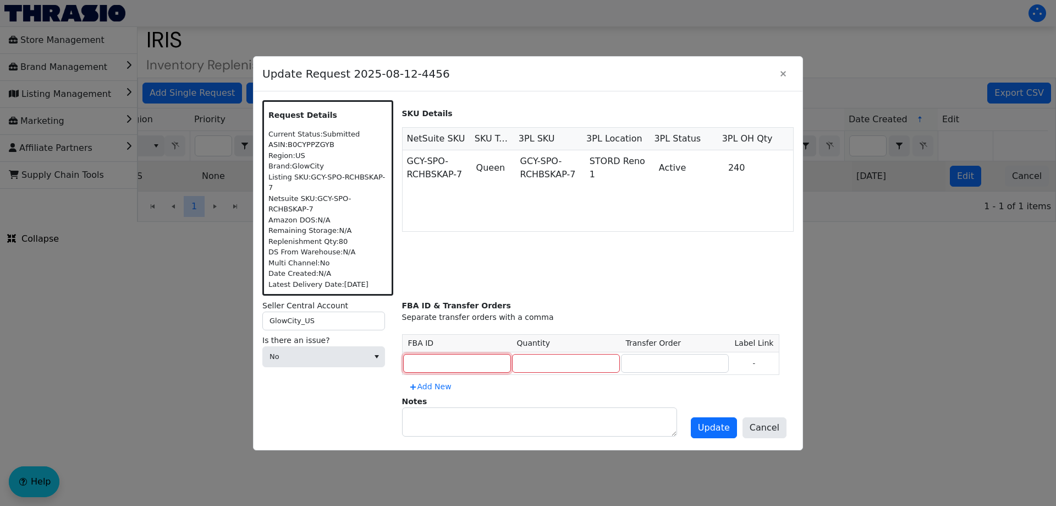
click at [424, 354] on input at bounding box center [457, 363] width 108 height 19
type input "B"
type input "NONE"
type input "0"
type input "NONE"
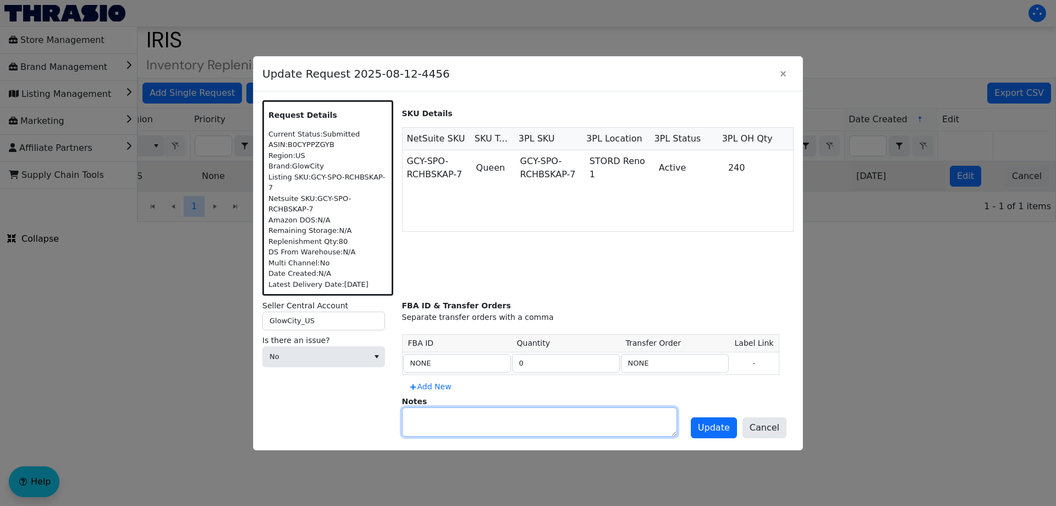
click at [457, 415] on textarea at bounding box center [540, 422] width 274 height 28
click at [641, 413] on textarea "BM confirmed do not ship to Amazon" at bounding box center [540, 422] width 274 height 28
type textarea "BM confirmed do not ship to Amazon"
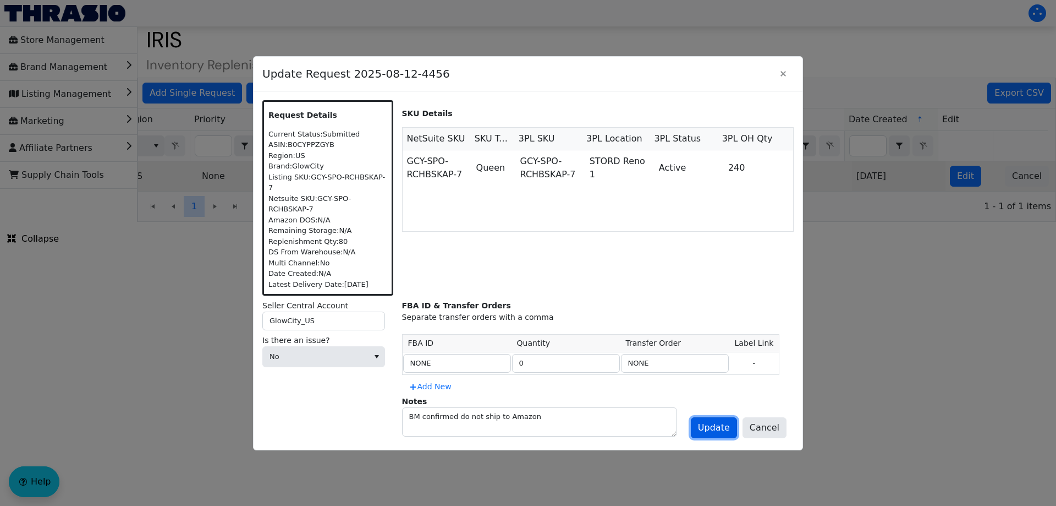
click at [720, 421] on span "Update" at bounding box center [714, 427] width 32 height 13
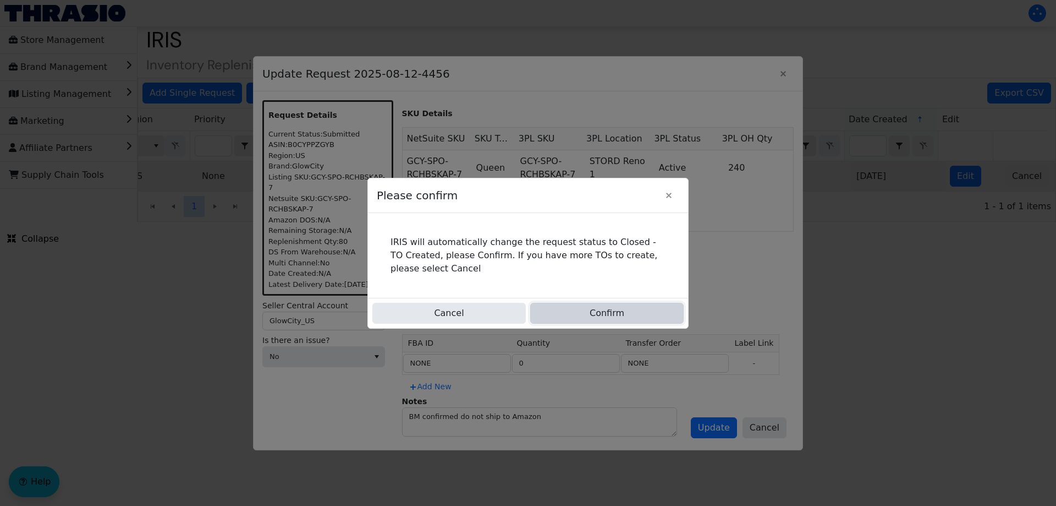
click at [607, 312] on button "Confirm" at bounding box center [606, 313] width 153 height 21
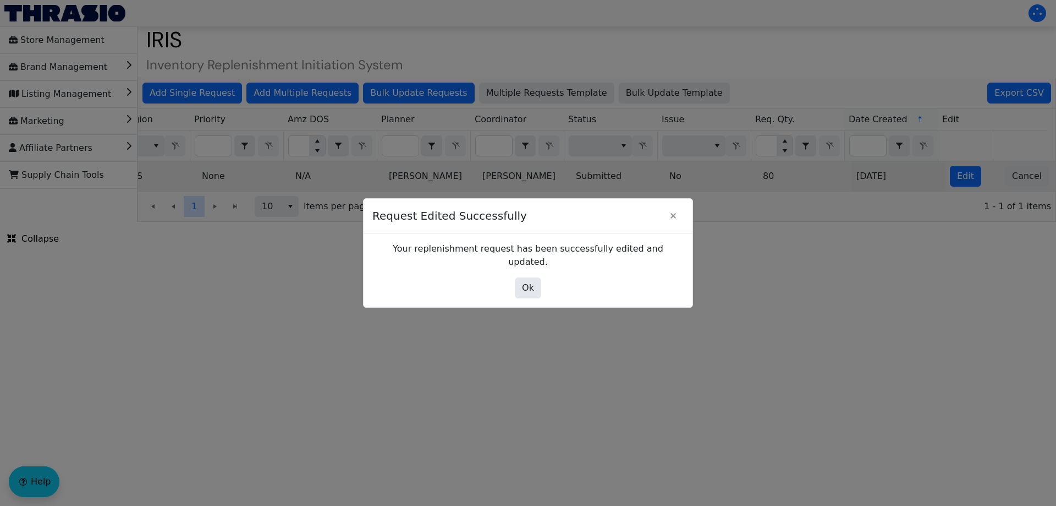
click at [518, 267] on div "Your replenishment request has been successfully edited and updated. Ok" at bounding box center [528, 270] width 329 height 74
click at [531, 294] on div "Your replenishment request has been successfully edited and updated. Ok" at bounding box center [528, 270] width 329 height 74
click at [541, 265] on div "Your replenishment request has been successfully edited and updated. Ok" at bounding box center [528, 270] width 329 height 74
click at [532, 283] on span "Ok" at bounding box center [528, 287] width 12 height 13
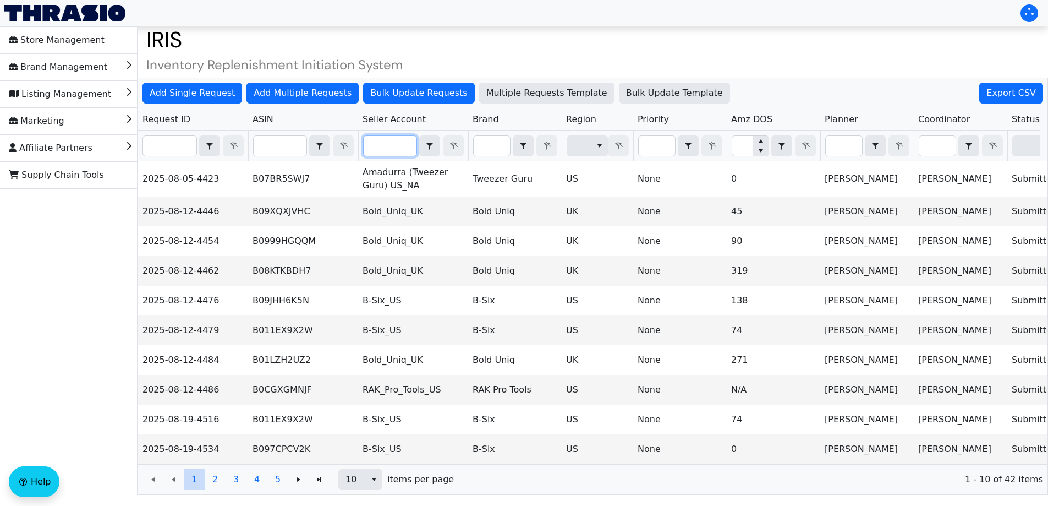
click at [389, 145] on input "Filter" at bounding box center [390, 146] width 53 height 20
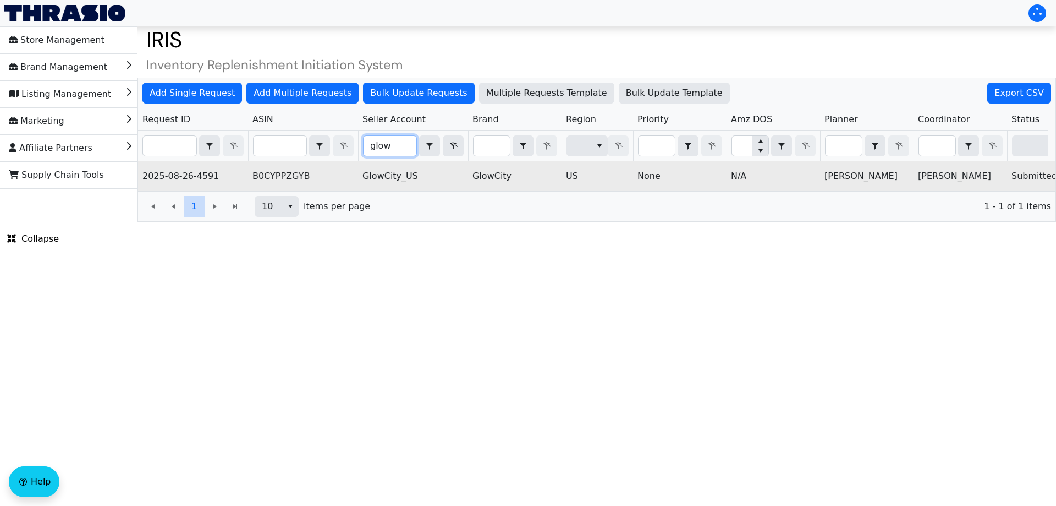
scroll to position [0, 443]
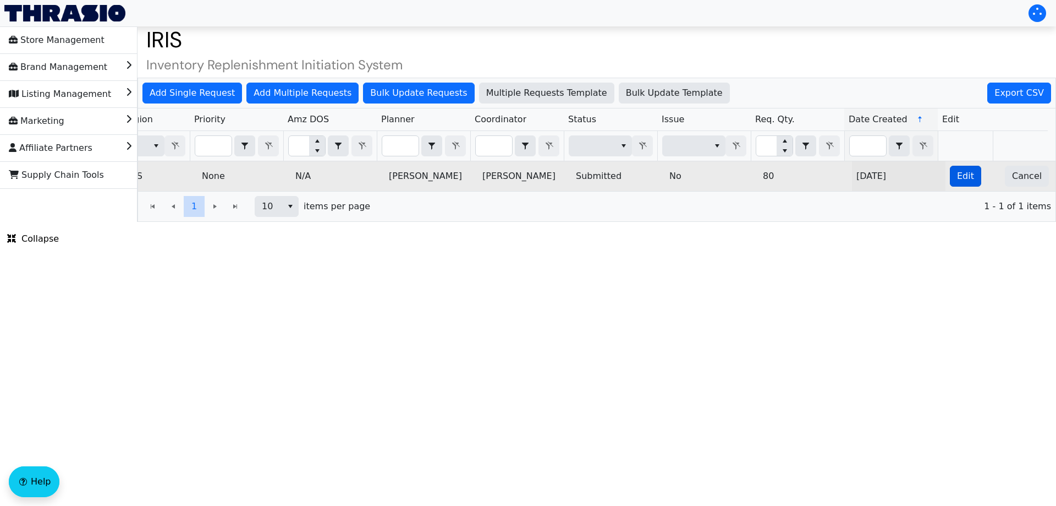
type input "glow"
click at [961, 171] on span "Edit" at bounding box center [965, 175] width 17 height 13
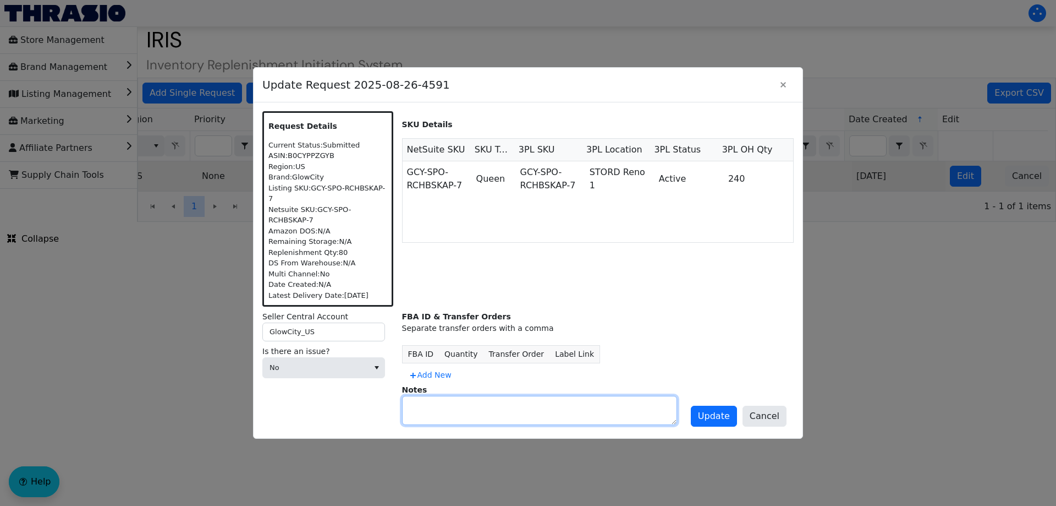
click at [502, 396] on textarea at bounding box center [540, 410] width 274 height 28
paste textarea "BM confirmed do not ship to Amazon"
type textarea "BM confirmed do not ship to Amazon"
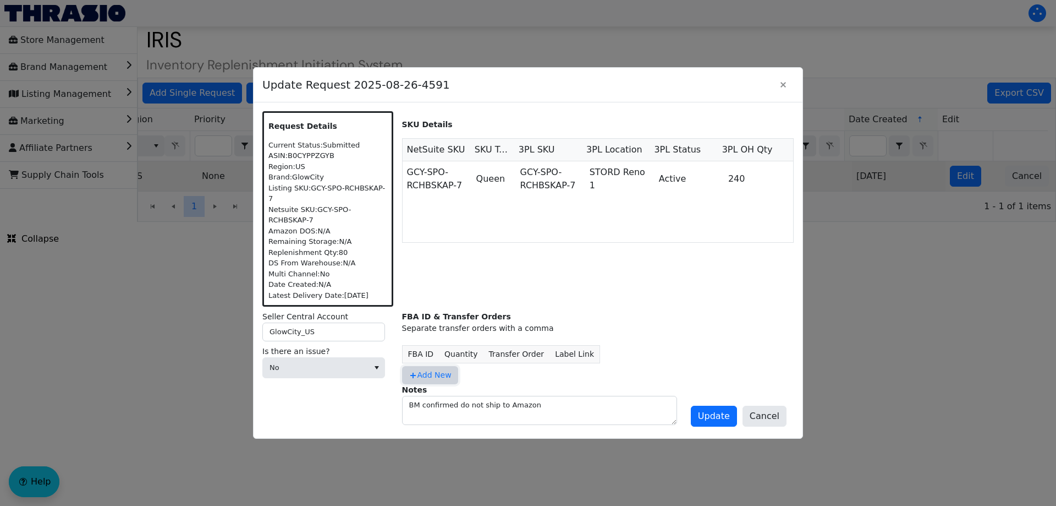
click at [426, 369] on span "Add New" at bounding box center [430, 375] width 43 height 12
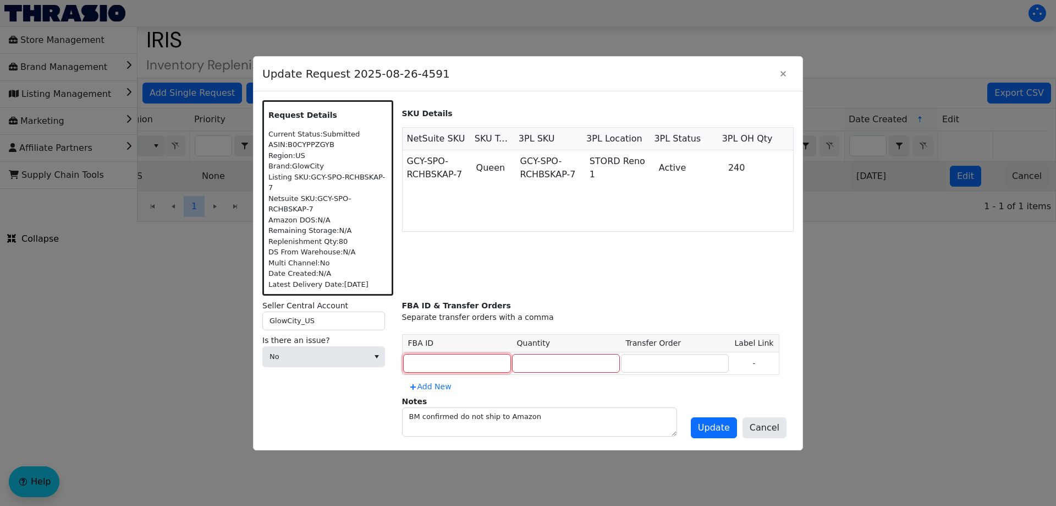
click at [442, 356] on input at bounding box center [457, 363] width 108 height 19
click at [512, 354] on input "number" at bounding box center [566, 363] width 108 height 19
type input "0"
click at [463, 356] on input at bounding box center [457, 363] width 108 height 19
type input "NONE"
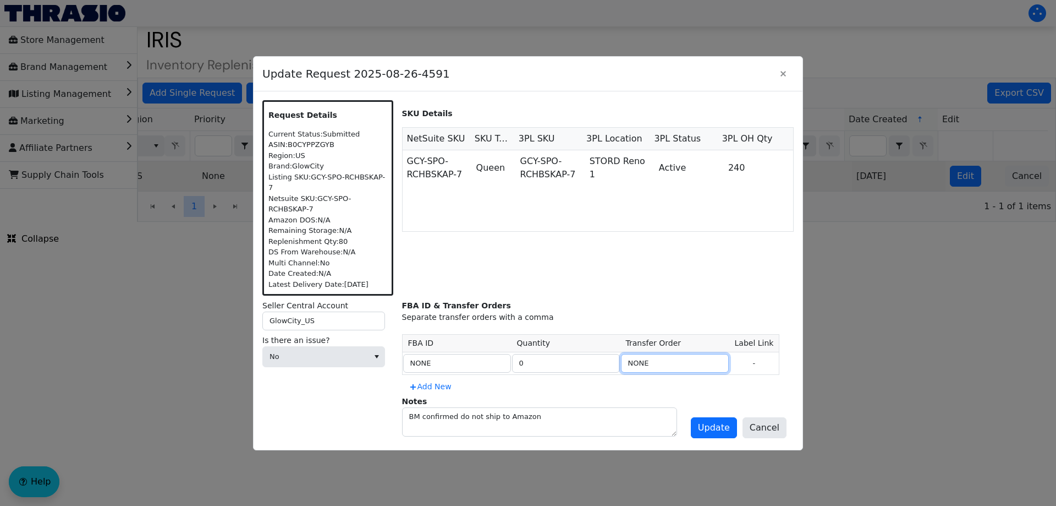
type input "NONE"
click at [718, 421] on span "Update" at bounding box center [714, 427] width 32 height 13
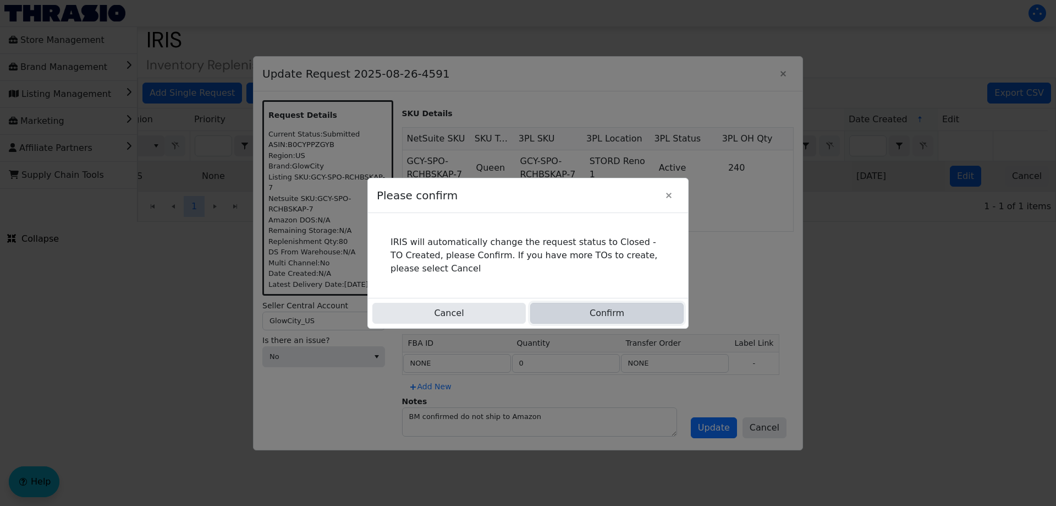
click at [572, 305] on button "Confirm" at bounding box center [606, 313] width 153 height 21
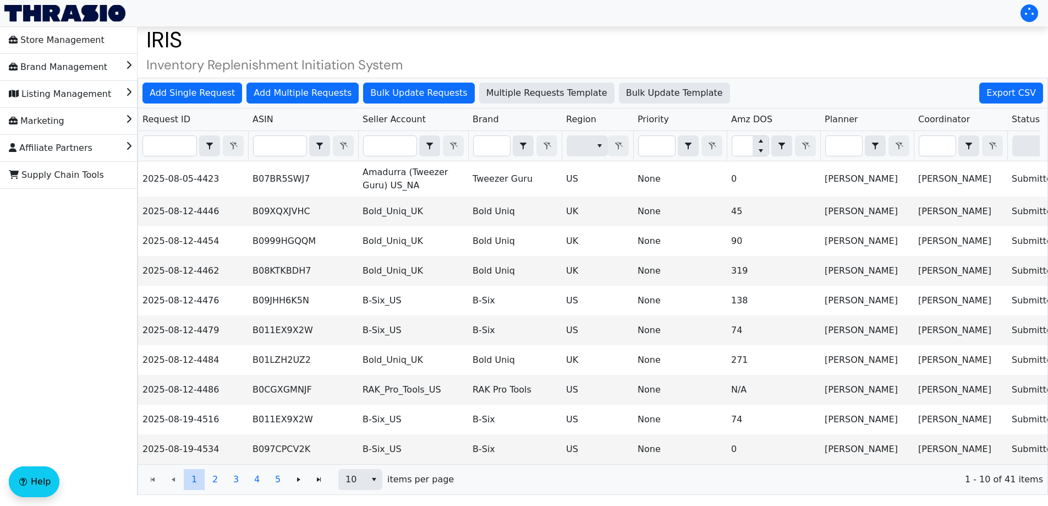
drag, startPoint x: 378, startPoint y: 381, endPoint x: 599, endPoint y: 38, distance: 407.6
click at [599, 38] on h1 "IRIS" at bounding box center [593, 39] width 911 height 26
click at [487, 144] on input "Filter" at bounding box center [492, 146] width 36 height 20
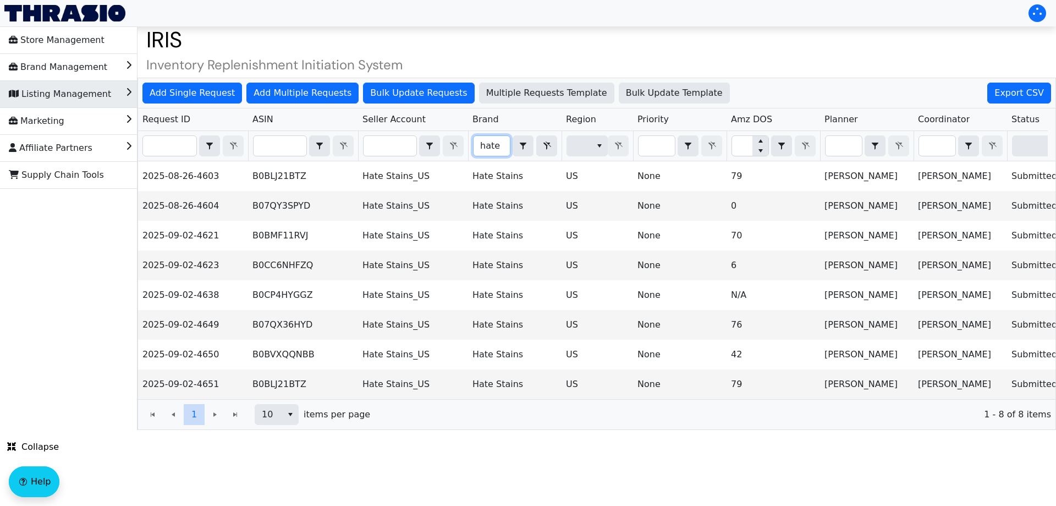
type input "hate"
click at [3, 107] on li "Listing Management" at bounding box center [69, 94] width 138 height 26
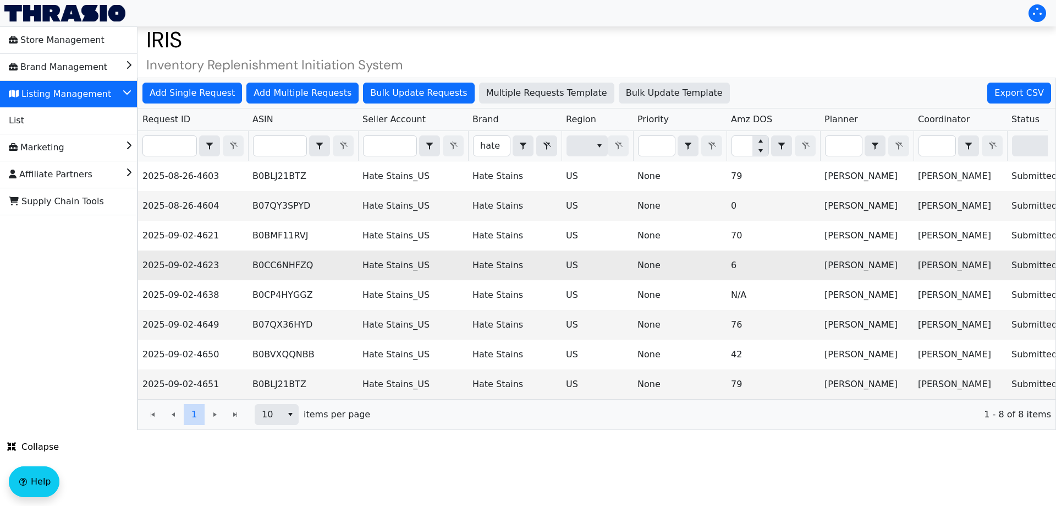
scroll to position [0, 443]
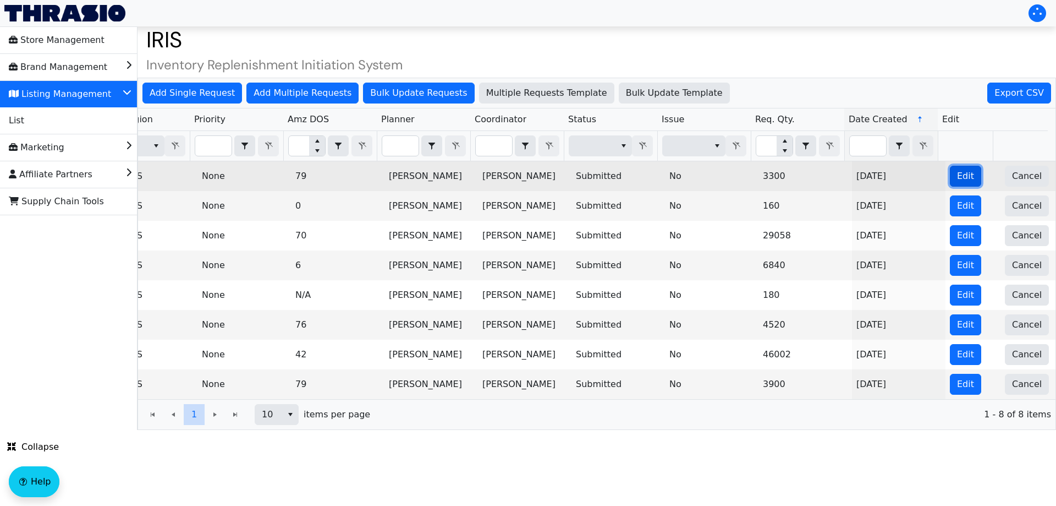
click at [960, 182] on span "Edit" at bounding box center [965, 175] width 17 height 13
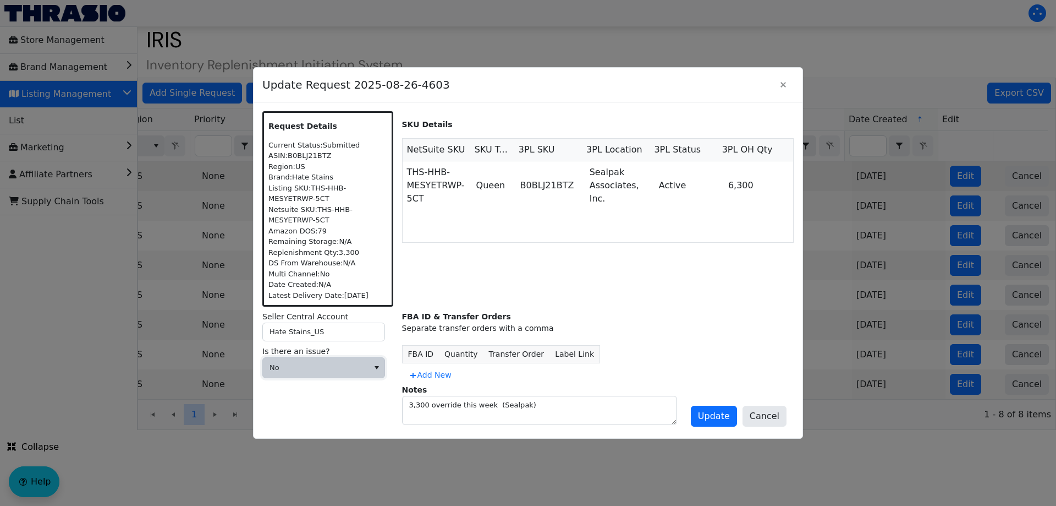
click at [360, 368] on span "No" at bounding box center [316, 367] width 92 height 11
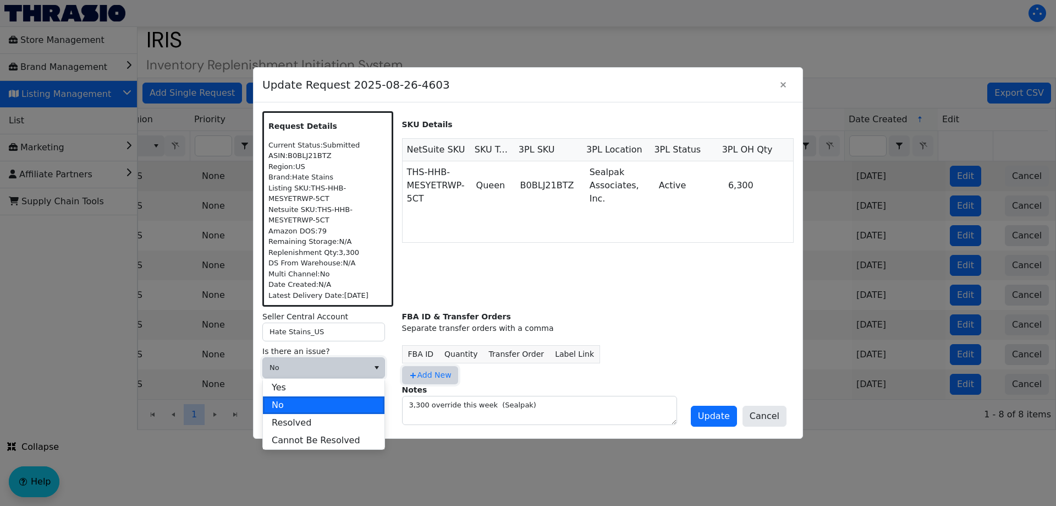
click at [416, 370] on span "Add New" at bounding box center [430, 375] width 43 height 12
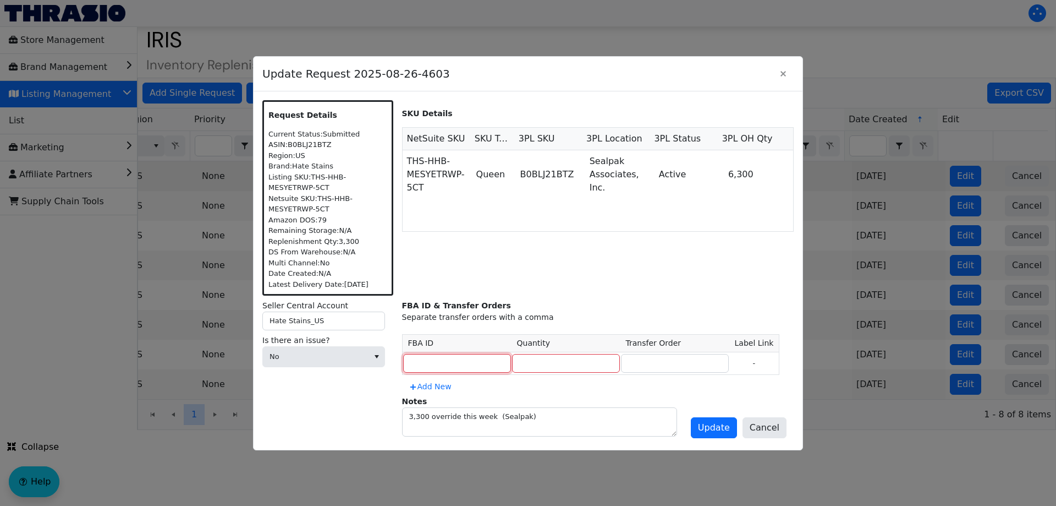
click at [442, 366] on input at bounding box center [457, 363] width 108 height 19
paste input "FBA19132Q9SB"
type input "FBA19132Q9SB"
type input "3300"
click at [638, 360] on input at bounding box center [675, 363] width 108 height 19
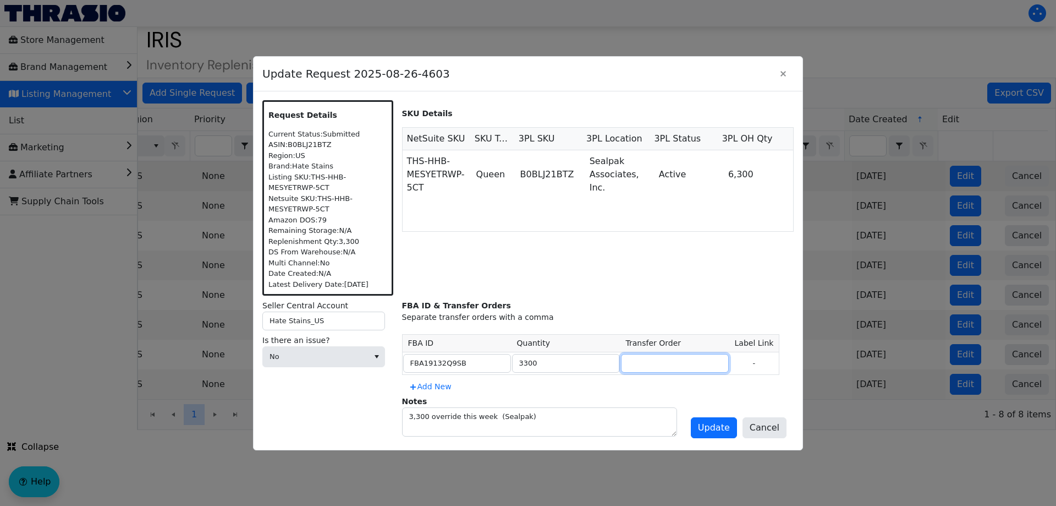
click at [637, 363] on input at bounding box center [675, 363] width 108 height 19
paste input "TO3116094"
type input "TO3116094"
click at [711, 429] on span "Update" at bounding box center [714, 427] width 32 height 13
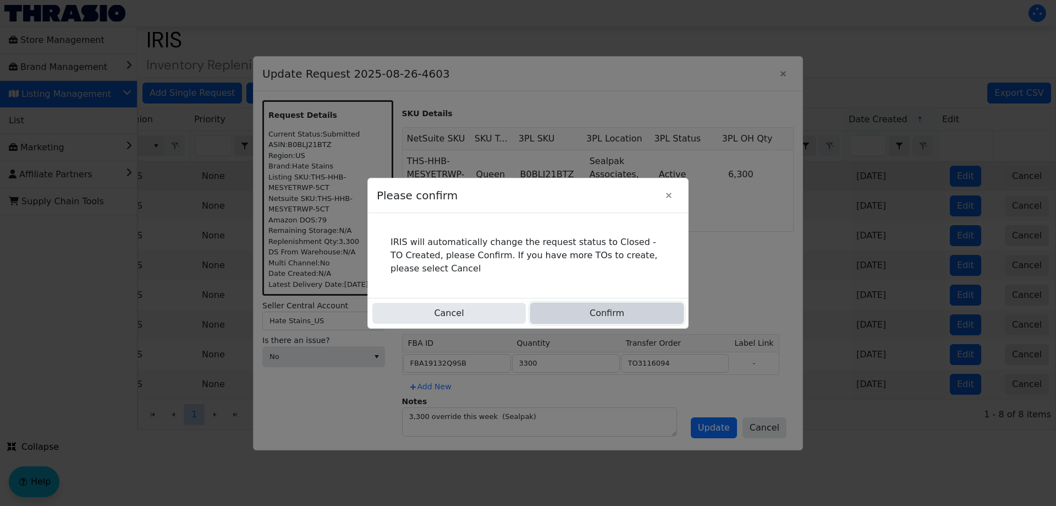
click at [596, 308] on button "Confirm" at bounding box center [606, 313] width 153 height 21
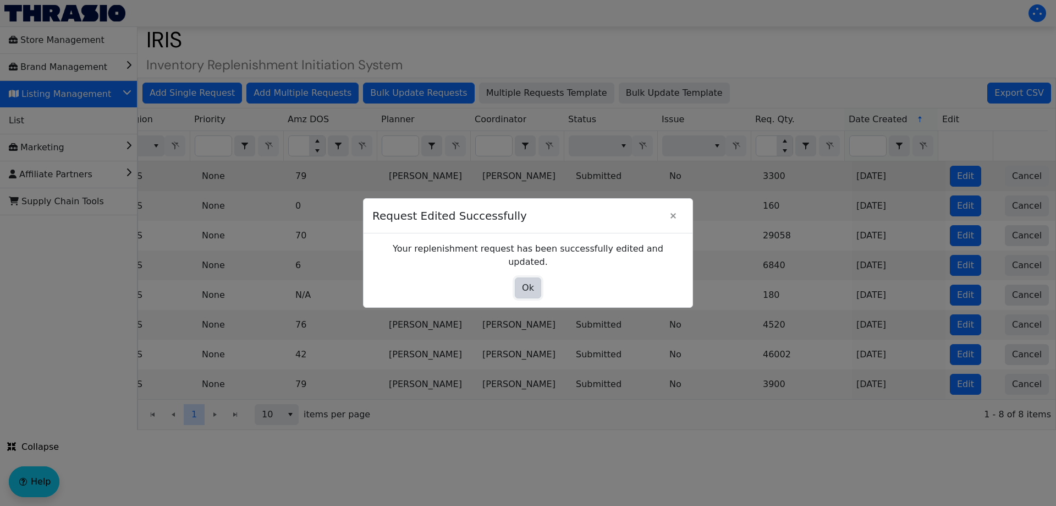
click at [523, 281] on span "Ok" at bounding box center [528, 287] width 12 height 13
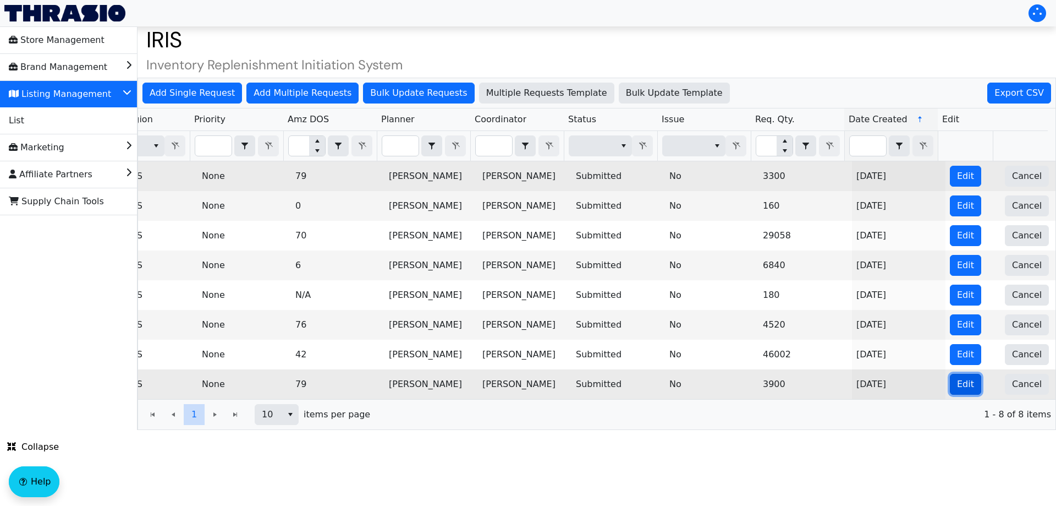
click at [965, 385] on button "Edit" at bounding box center [965, 384] width 31 height 21
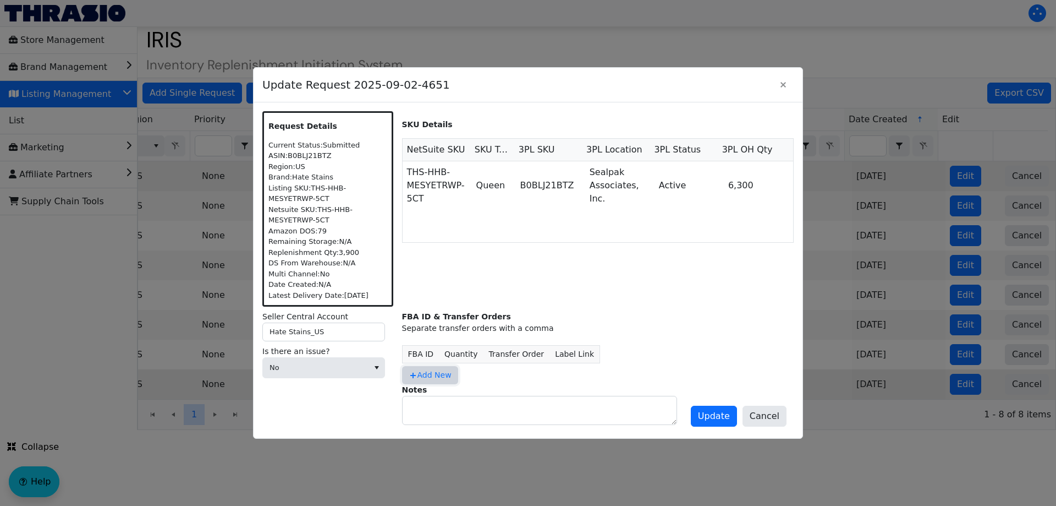
click at [440, 372] on span "Add New" at bounding box center [430, 375] width 43 height 12
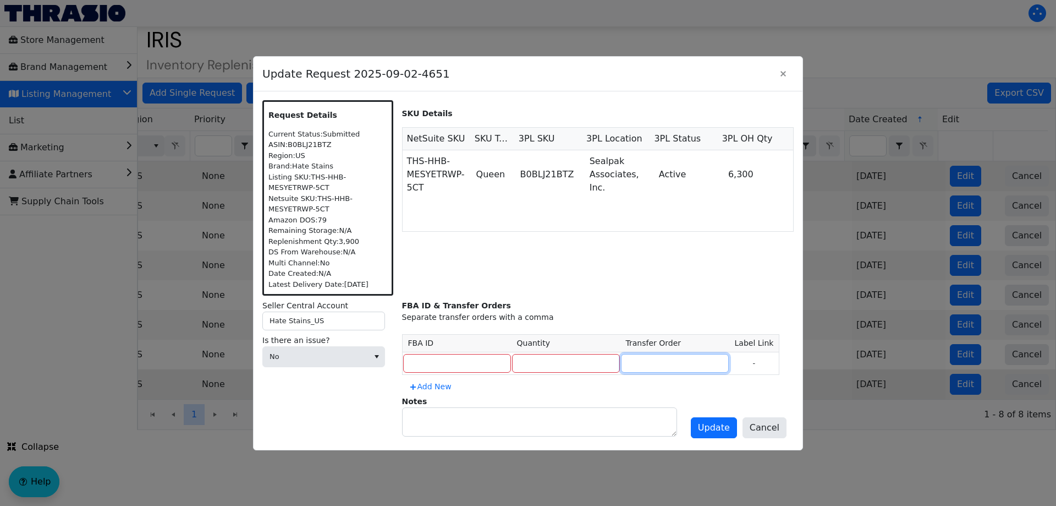
click at [630, 362] on input at bounding box center [675, 363] width 108 height 19
paste input "TO3116094"
type input "TO3116094"
click at [568, 355] on input "number" at bounding box center [566, 363] width 108 height 19
type input "3000"
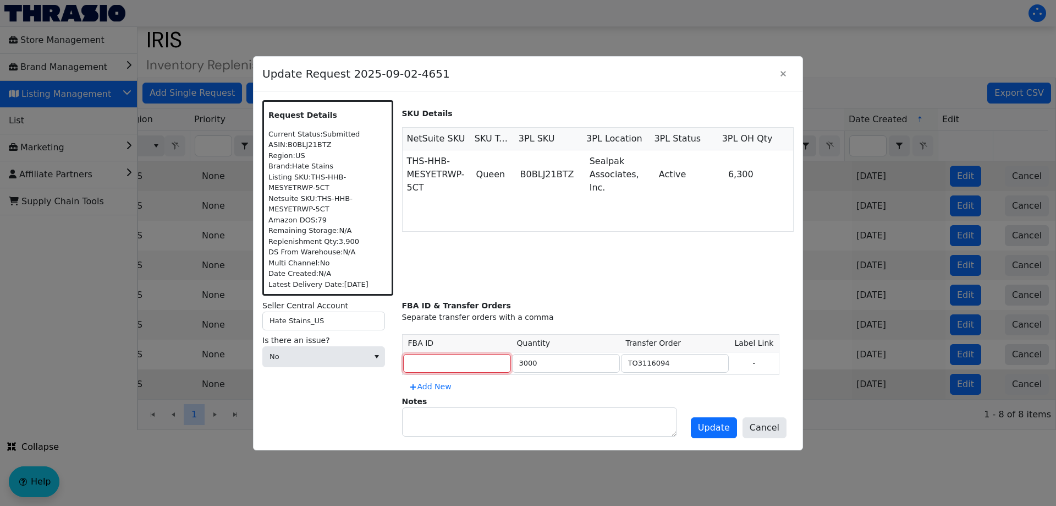
click at [439, 368] on input at bounding box center [457, 363] width 108 height 19
paste input "FBA19132Q9SB"
type input "FBA19132Q9SB"
click at [730, 432] on span "Update" at bounding box center [714, 427] width 32 height 13
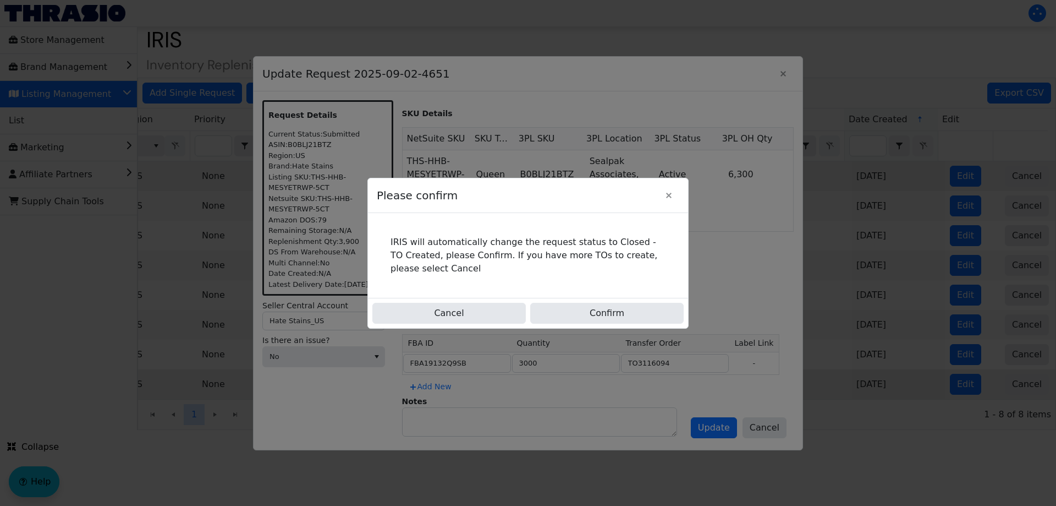
click at [605, 327] on div "Cancel Confirm" at bounding box center [528, 313] width 320 height 30
click at [577, 304] on button "Confirm" at bounding box center [606, 313] width 153 height 21
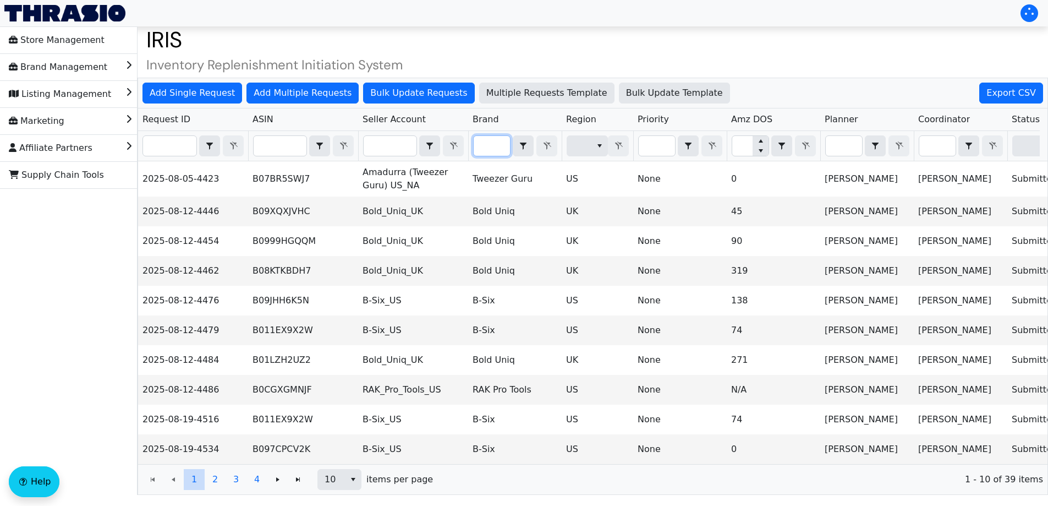
click at [481, 145] on input "Filter" at bounding box center [492, 146] width 36 height 20
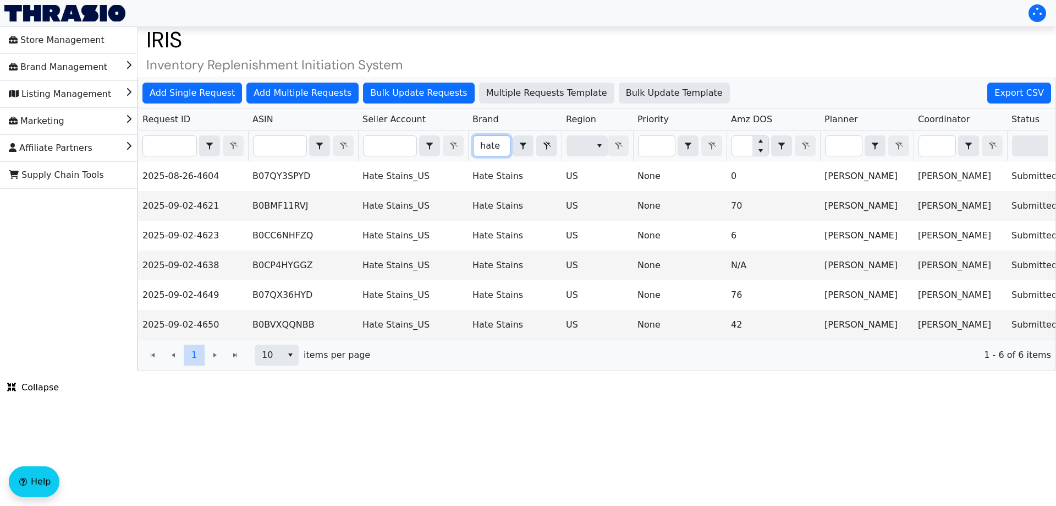
type input "hate"
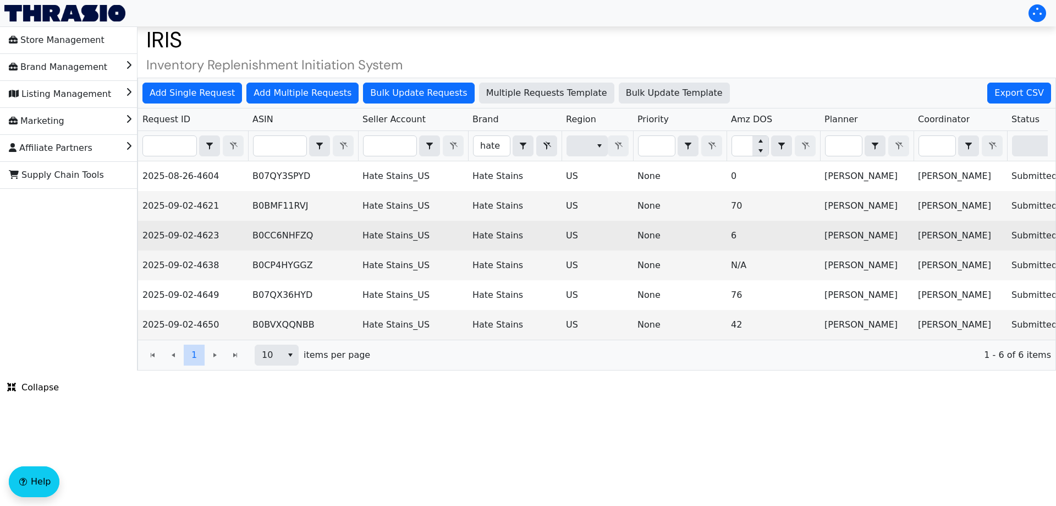
click at [643, 238] on td "None" at bounding box center [680, 236] width 94 height 30
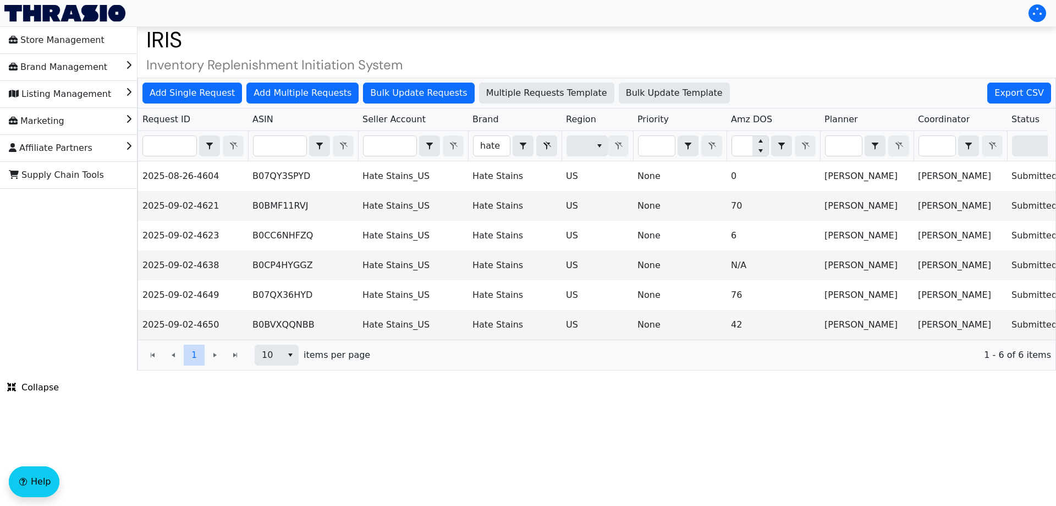
click at [614, 357] on span "1 - 6 of 6 items" at bounding box center [715, 354] width 672 height 13
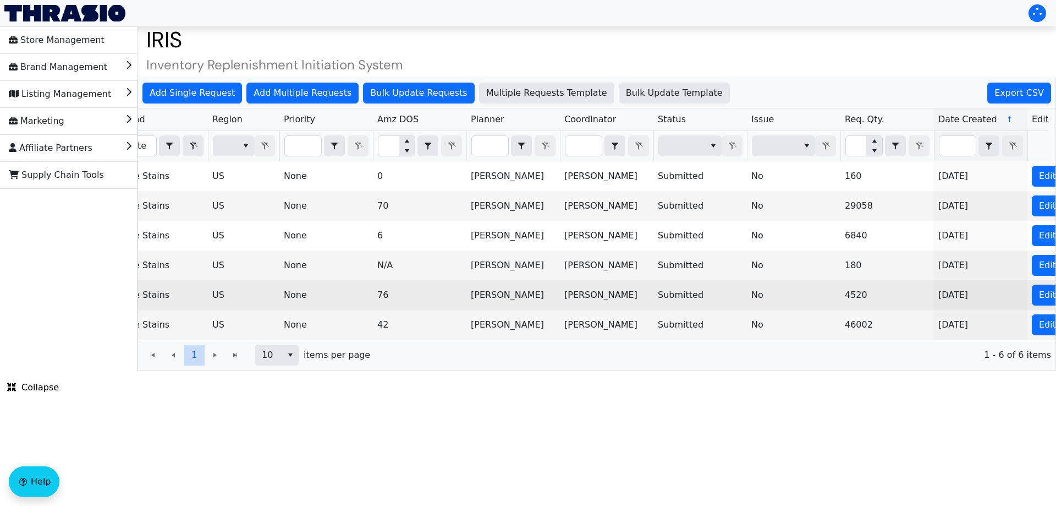
scroll to position [0, 443]
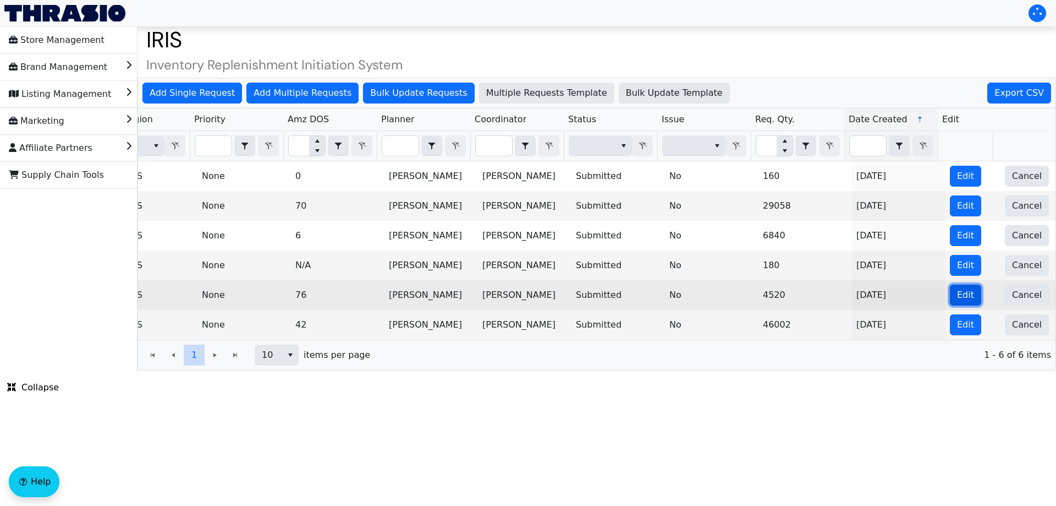
click at [962, 297] on span "Edit" at bounding box center [965, 294] width 17 height 13
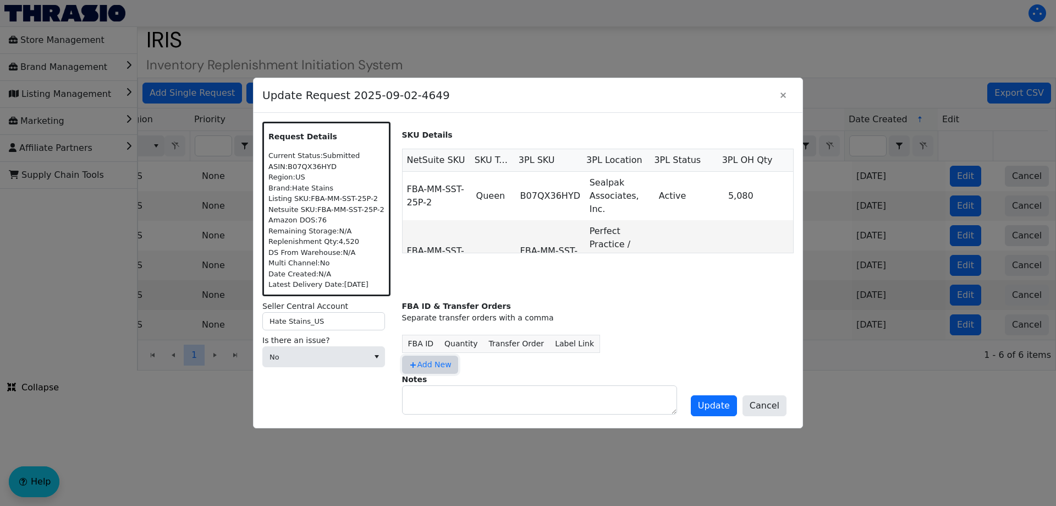
click at [436, 366] on span "Add New" at bounding box center [430, 365] width 43 height 12
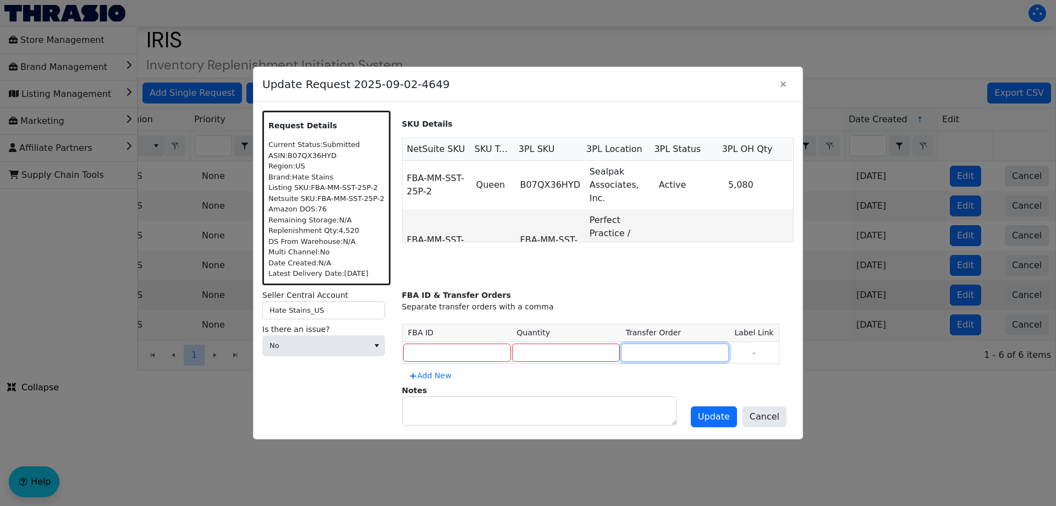
click at [634, 349] on input at bounding box center [675, 352] width 108 height 19
paste input "TO3116094"
type input "TO3116094"
click at [452, 347] on input at bounding box center [457, 352] width 108 height 19
paste input "FBA19132Q9SB"
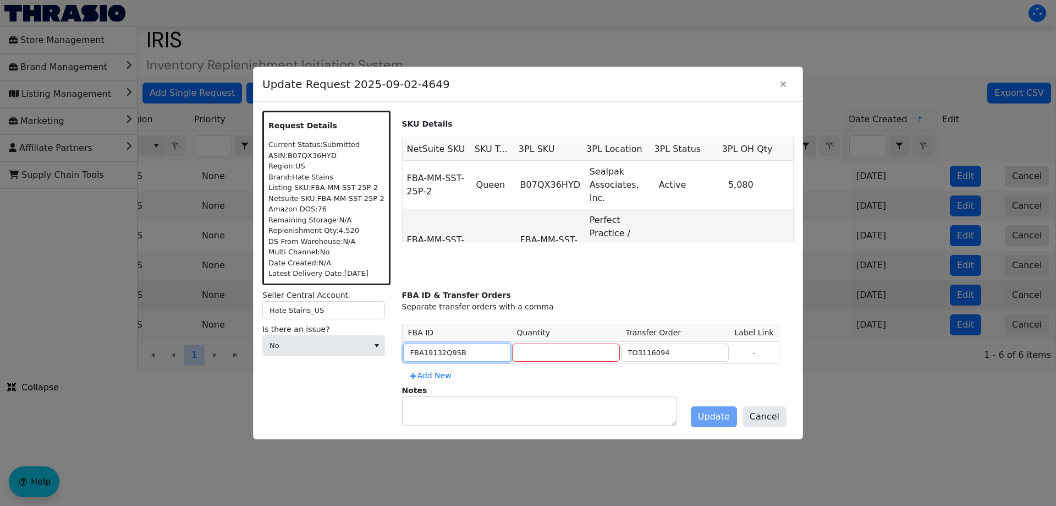
type input "FBA19132Q9SB"
click at [531, 353] on input "number" at bounding box center [566, 352] width 108 height 19
type input "4520"
click at [707, 411] on span "Update" at bounding box center [714, 416] width 32 height 13
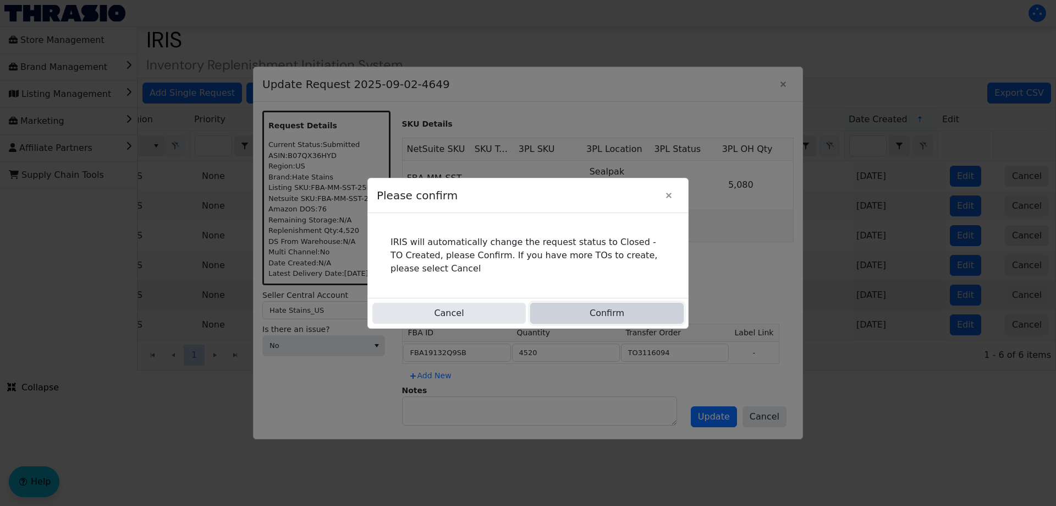
click at [619, 314] on button "Confirm" at bounding box center [606, 313] width 153 height 21
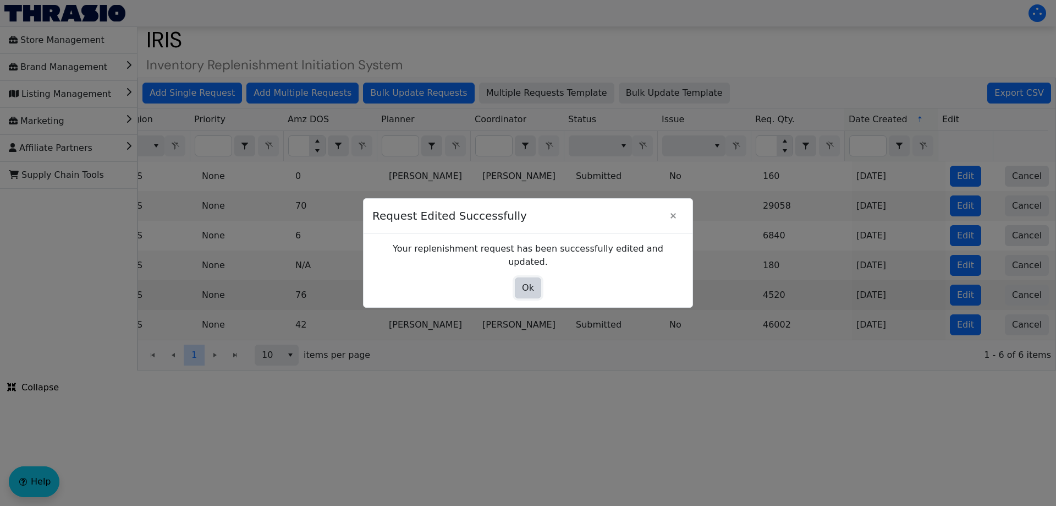
click at [528, 281] on span "Ok" at bounding box center [528, 287] width 12 height 13
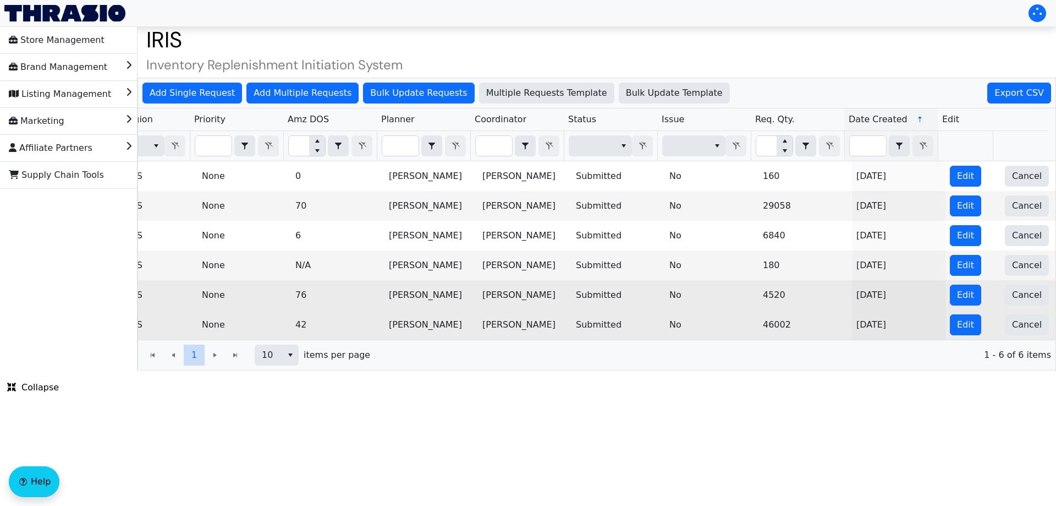
scroll to position [0, 0]
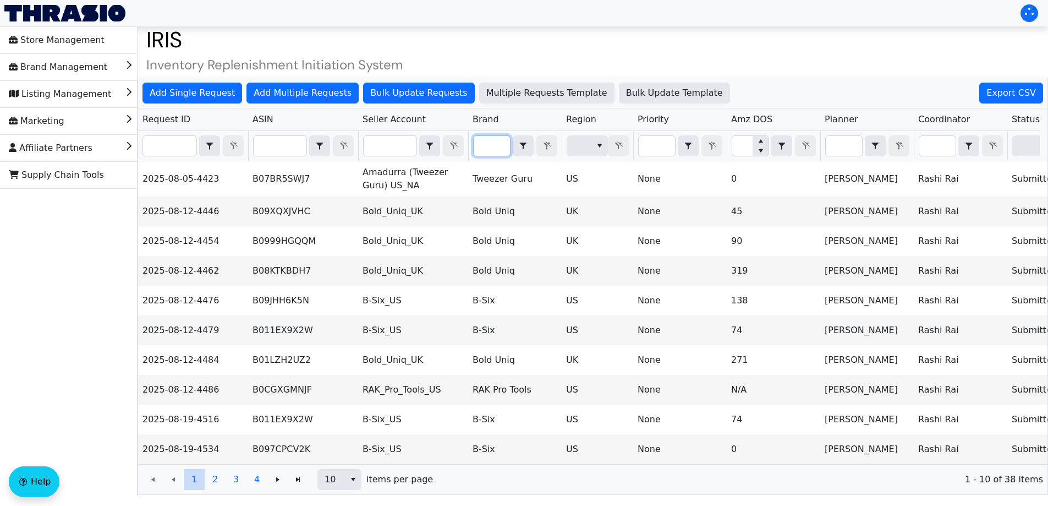
click at [505, 143] on input "Filter" at bounding box center [492, 146] width 36 height 20
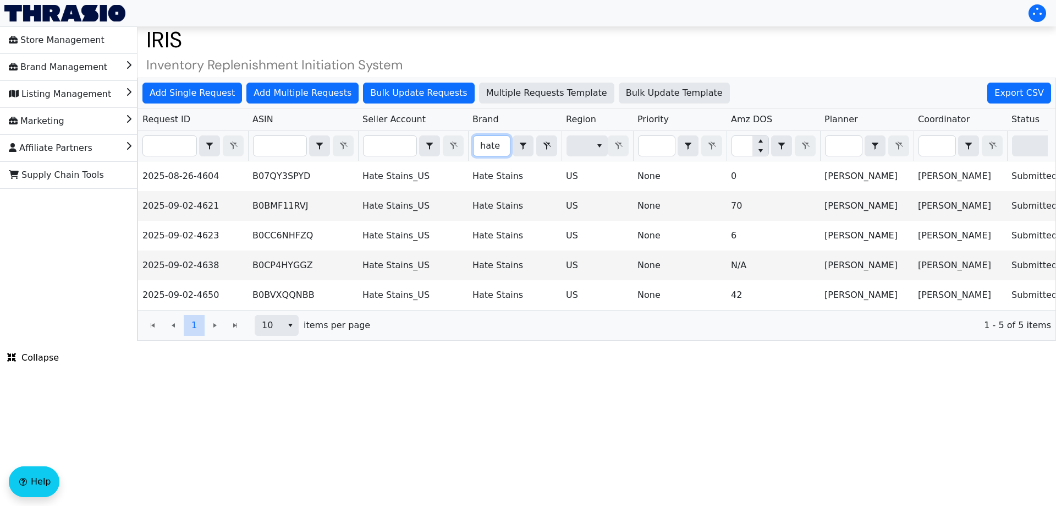
type input "hate"
click at [417, 341] on html "Store Management Brand Management Listing Management Marketing Affiliate Partne…" at bounding box center [528, 170] width 1056 height 341
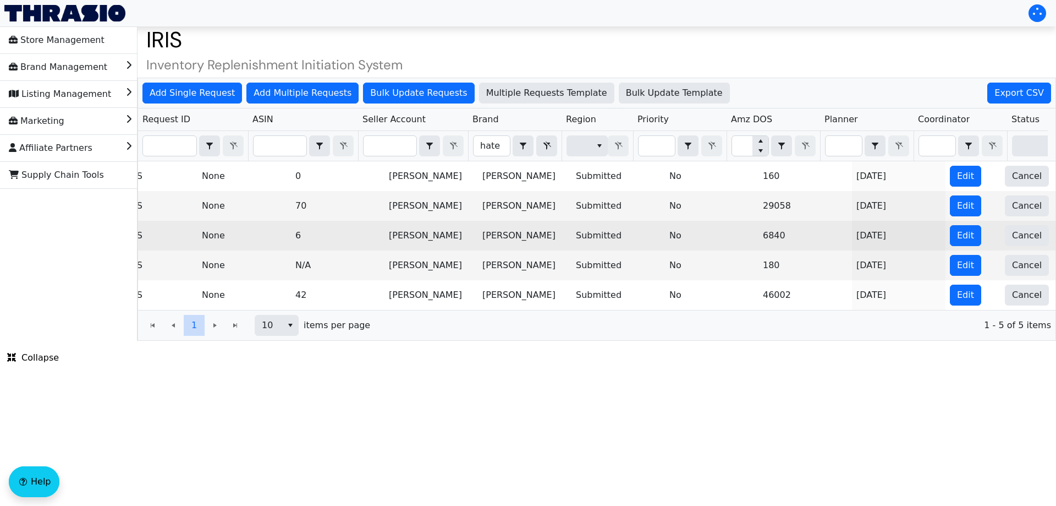
scroll to position [0, 443]
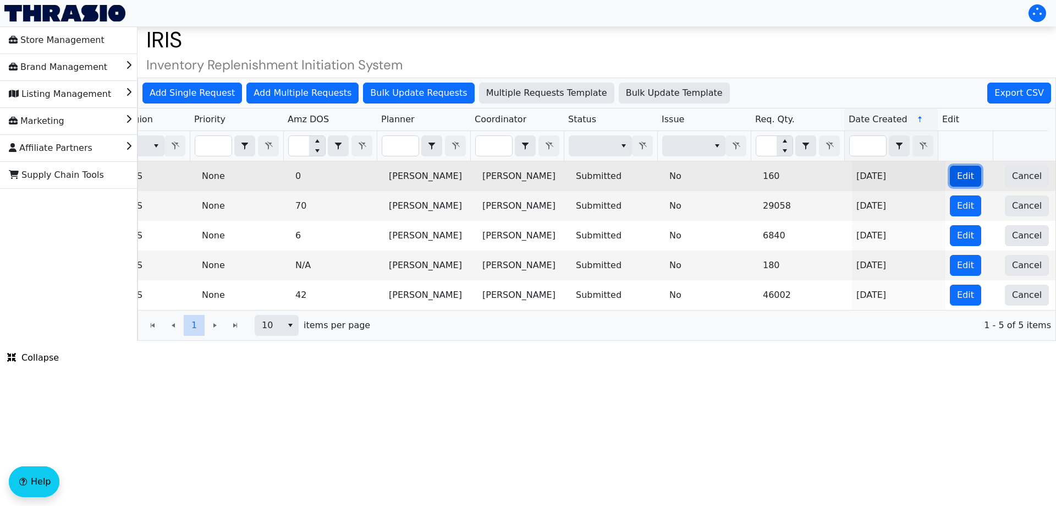
click at [950, 167] on button "Edit" at bounding box center [965, 176] width 31 height 21
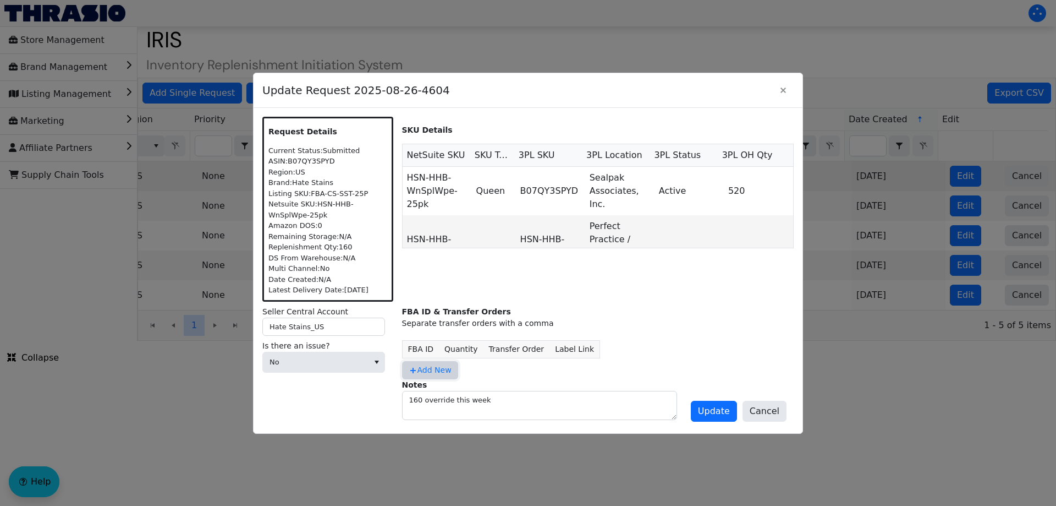
click at [421, 367] on span "Add New" at bounding box center [430, 370] width 43 height 12
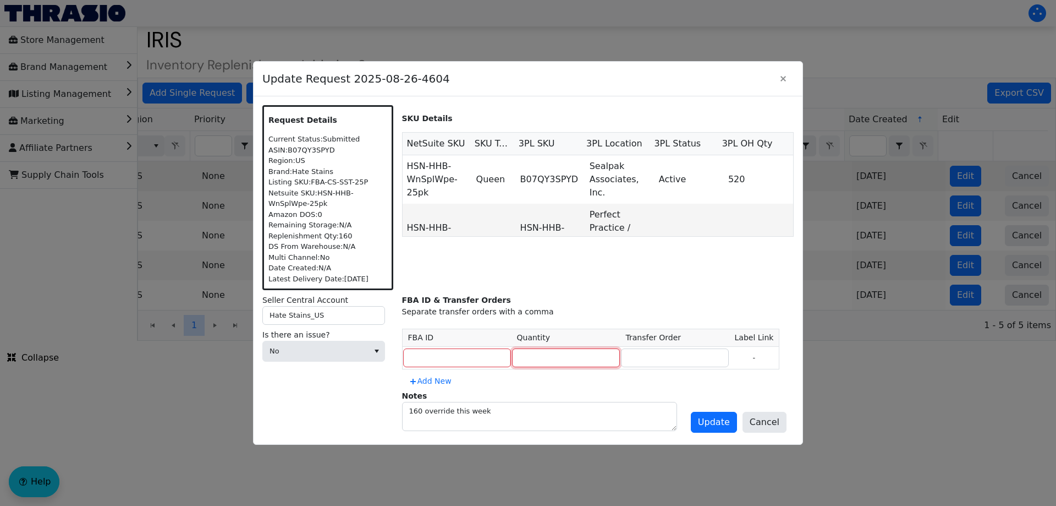
click at [512, 361] on input "number" at bounding box center [566, 357] width 108 height 19
type input "200"
paste input "TO3116094"
click at [637, 361] on input "TO3116094" at bounding box center [675, 357] width 108 height 19
type input "TO3116094"
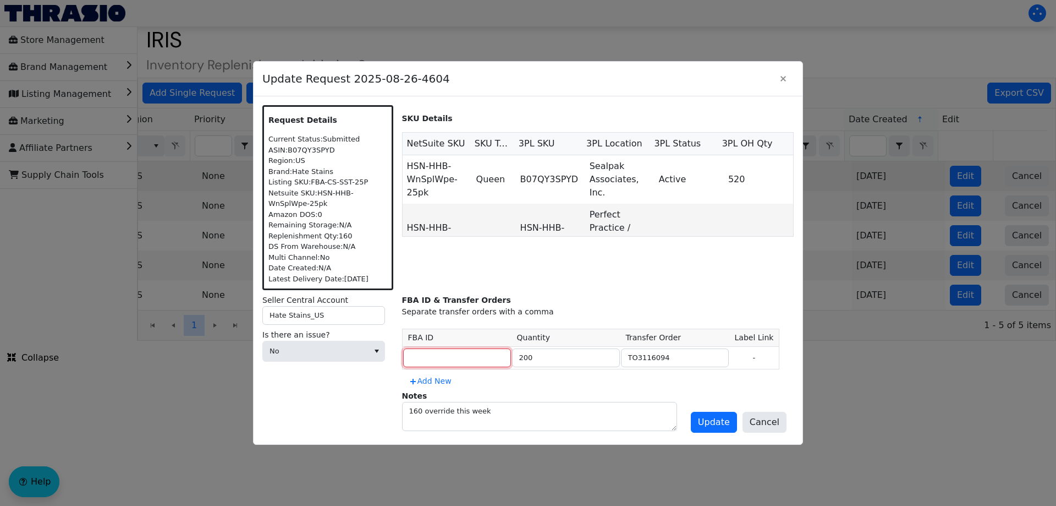
click at [439, 357] on input at bounding box center [457, 357] width 108 height 19
paste input "FBA19132Q9SB"
type input "FBA19132Q9SB"
click at [530, 286] on div "SKU Details NetSuite SKU SKU Type 3PL SKU 3PL Location 3PL Status 3PL OH Qty HS…" at bounding box center [598, 197] width 392 height 185
click at [349, 342] on span "No" at bounding box center [316, 351] width 106 height 20
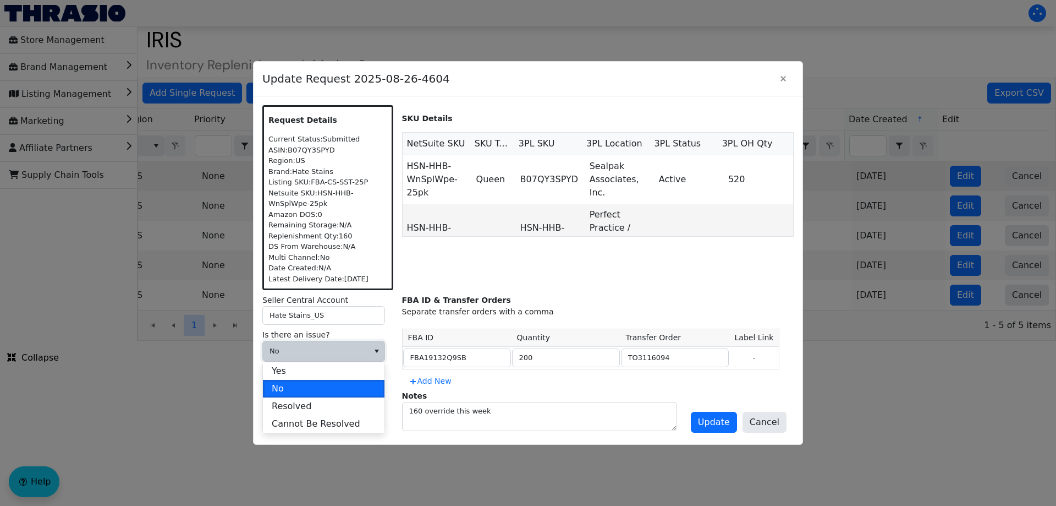
click at [453, 247] on div "SKU Details NetSuite SKU SKU Type 3PL SKU 3PL Location 3PL Status 3PL OH Qty HS…" at bounding box center [598, 197] width 392 height 185
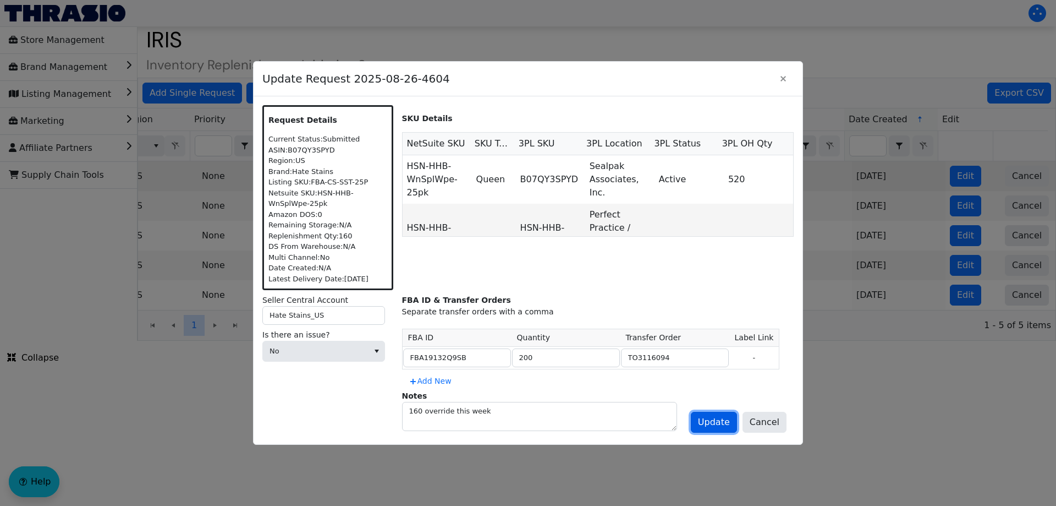
click at [721, 420] on span "Update" at bounding box center [714, 421] width 32 height 13
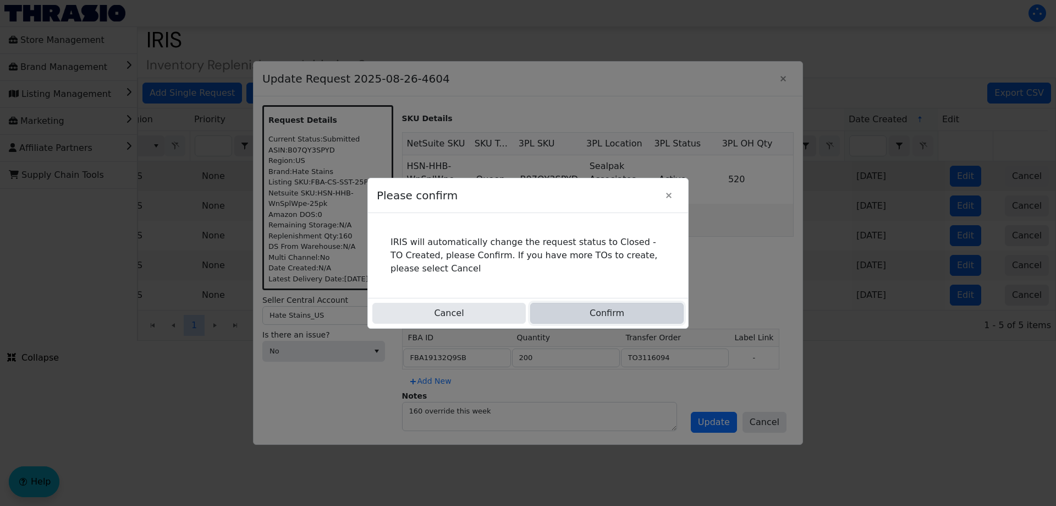
click at [630, 307] on button "Confirm" at bounding box center [606, 313] width 153 height 21
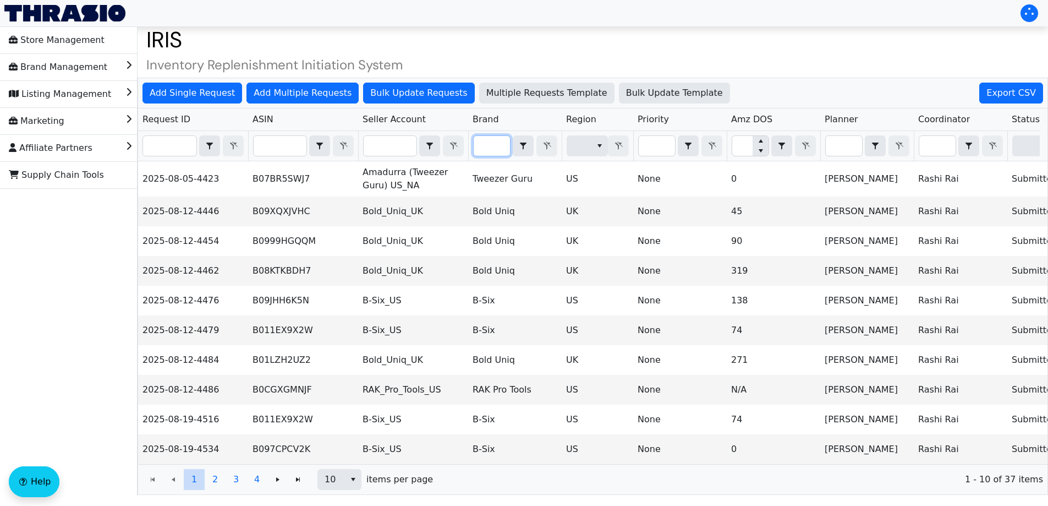
click at [491, 151] on input "Filter" at bounding box center [492, 146] width 36 height 20
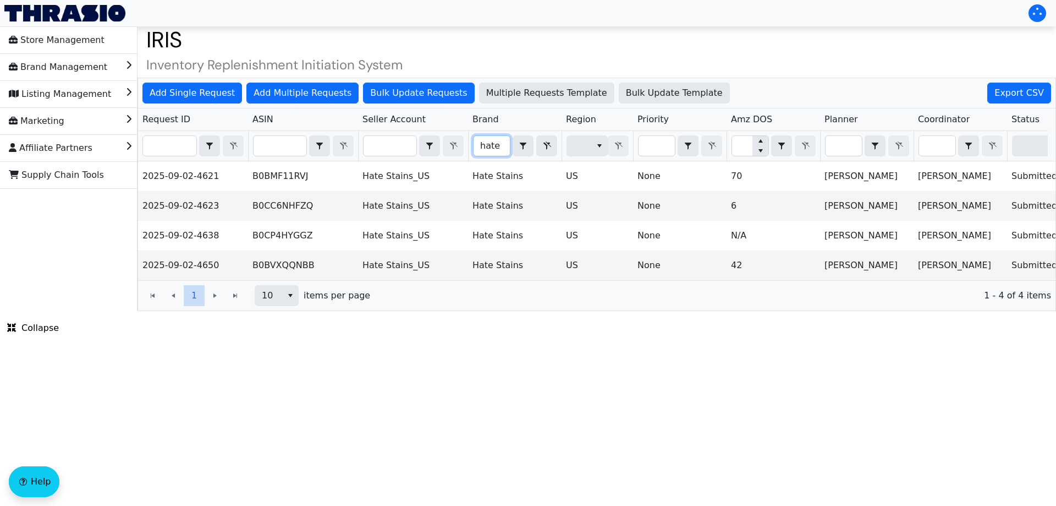
type input "hate"
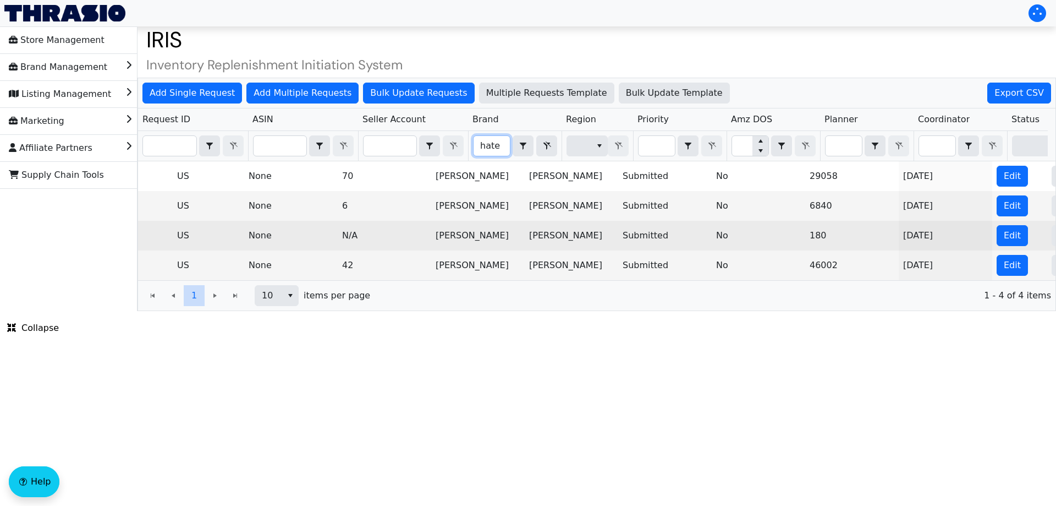
scroll to position [0, 443]
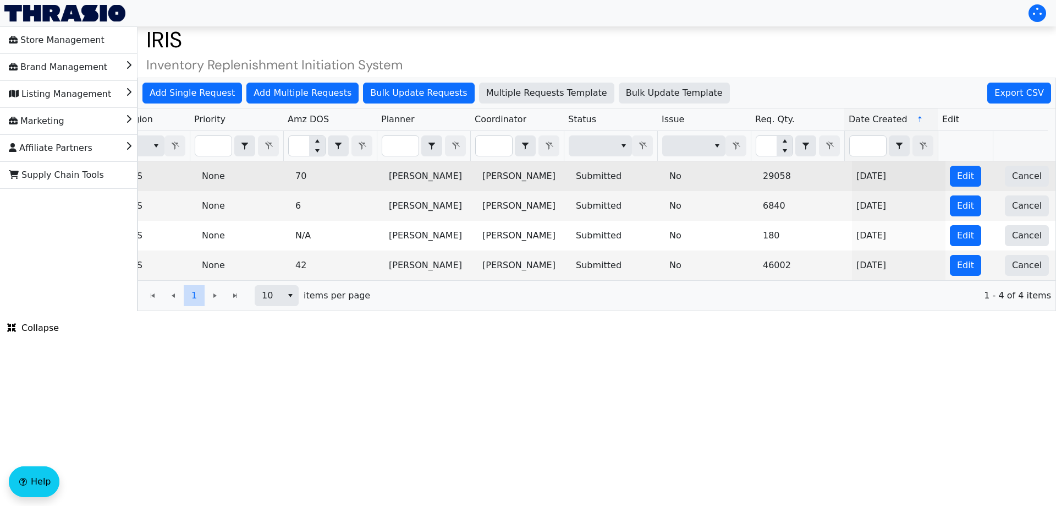
click at [975, 167] on td "Edit" at bounding box center [973, 176] width 55 height 30
click at [960, 172] on span "Edit" at bounding box center [965, 175] width 17 height 13
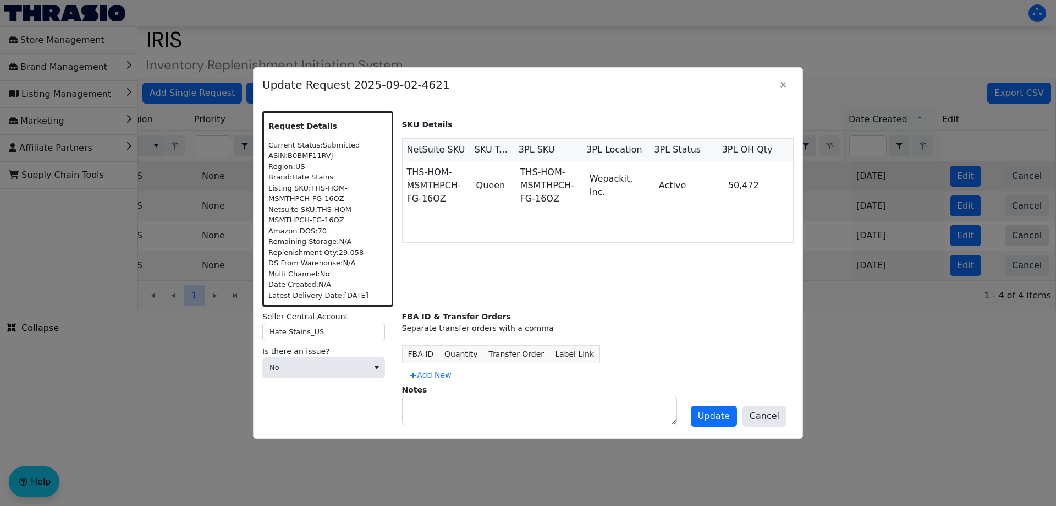
click at [944, 336] on div at bounding box center [528, 253] width 1056 height 506
click at [781, 413] on button "Cancel" at bounding box center [765, 415] width 44 height 21
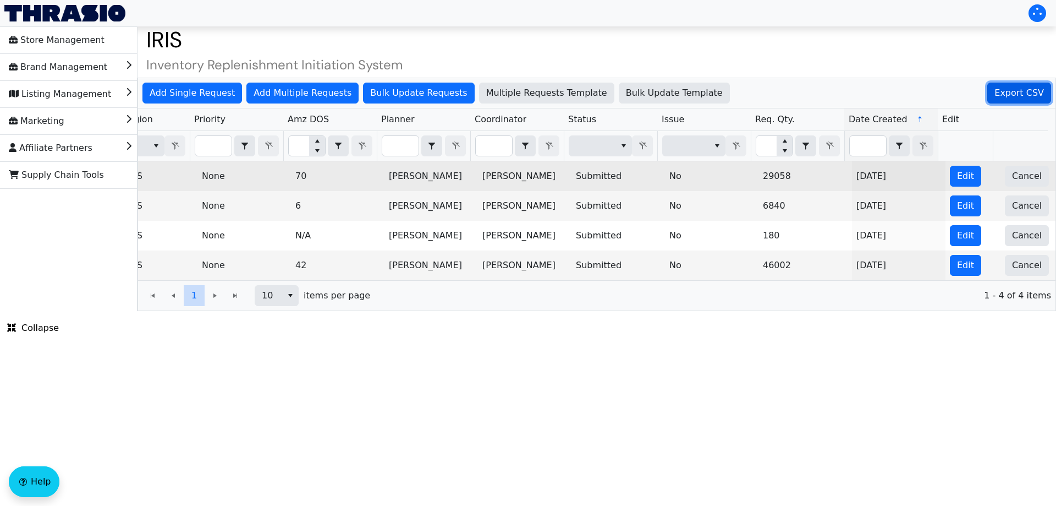
click at [1040, 97] on span "Export CSV" at bounding box center [1020, 92] width 50 height 13
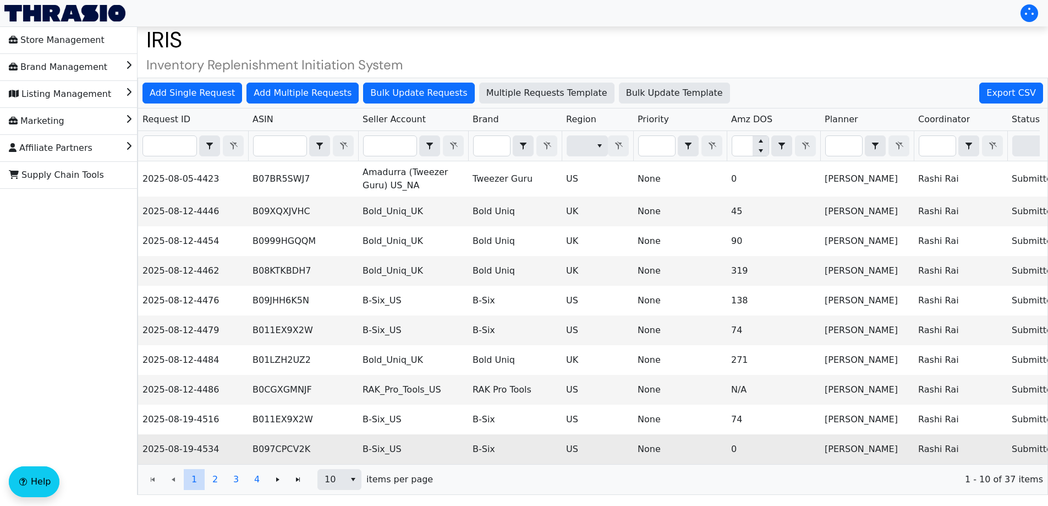
scroll to position [25, 0]
